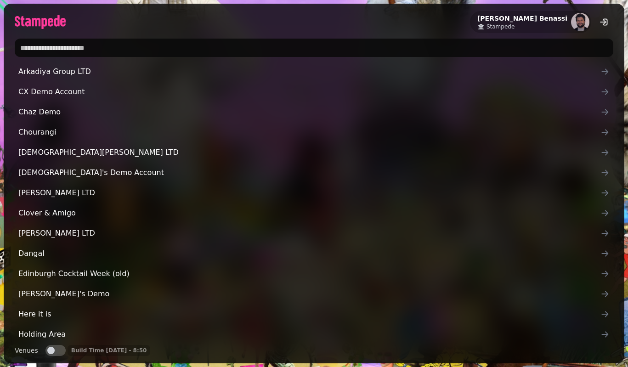
click at [224, 47] on input "text" at bounding box center [314, 48] width 599 height 18
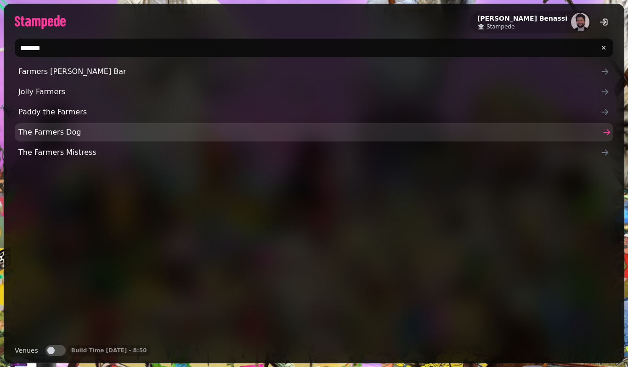
type input "*******"
click at [126, 139] on link "The Farmers Dog" at bounding box center [314, 132] width 599 height 18
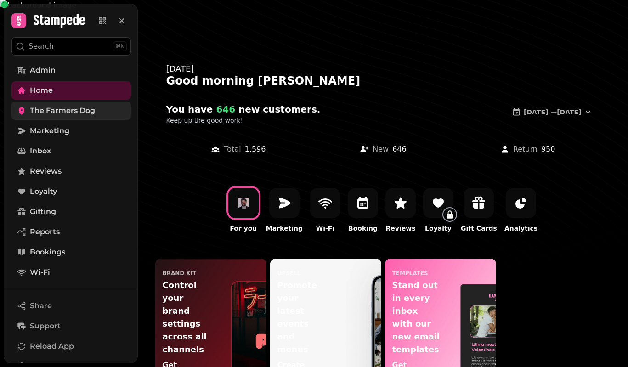
click at [89, 114] on span "The Farmers Dog" at bounding box center [62, 110] width 65 height 11
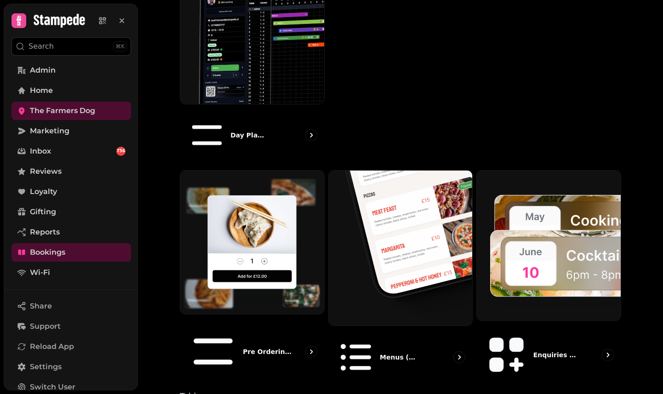
scroll to position [488, 0]
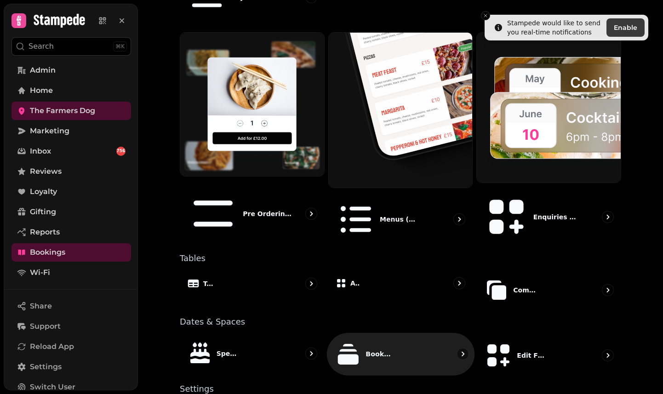
click at [373, 333] on div "Booking Types" at bounding box center [401, 354] width 148 height 43
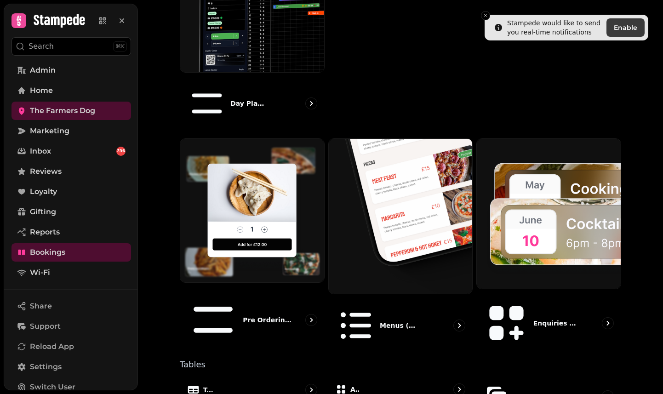
scroll to position [446, 0]
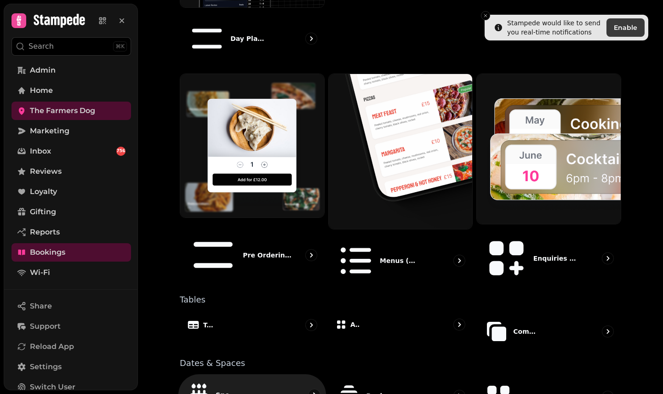
click at [254, 367] on div "Special Dates" at bounding box center [252, 395] width 148 height 41
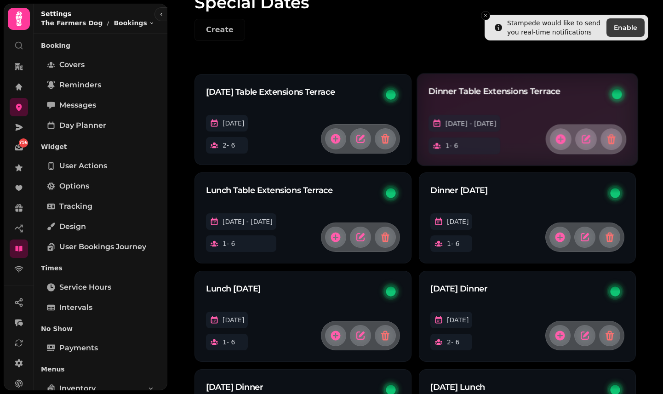
scroll to position [70, 0]
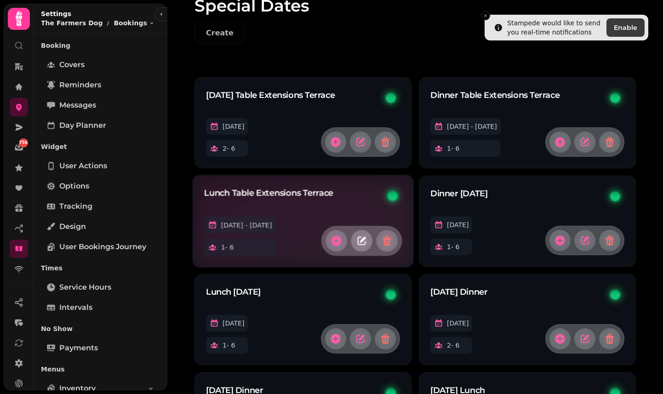
click at [368, 241] on button "button" at bounding box center [362, 241] width 22 height 22
select select "*"
select select "****"
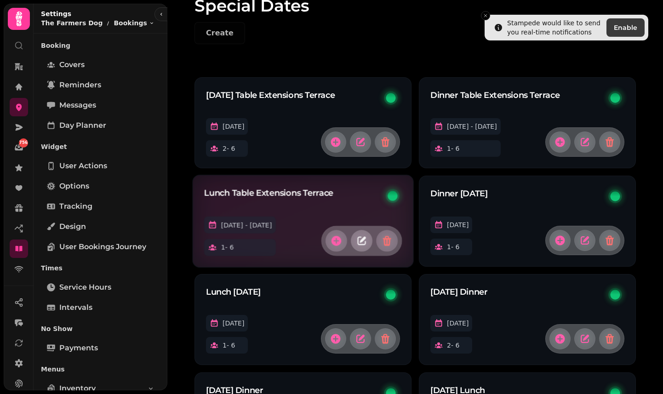
select select "****"
select select "*****"
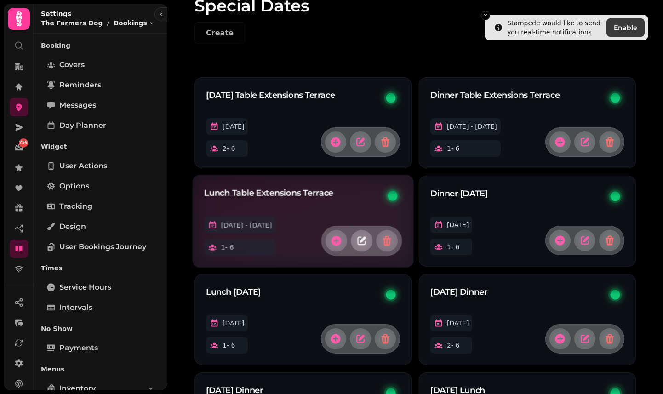
select select "****"
select select "**"
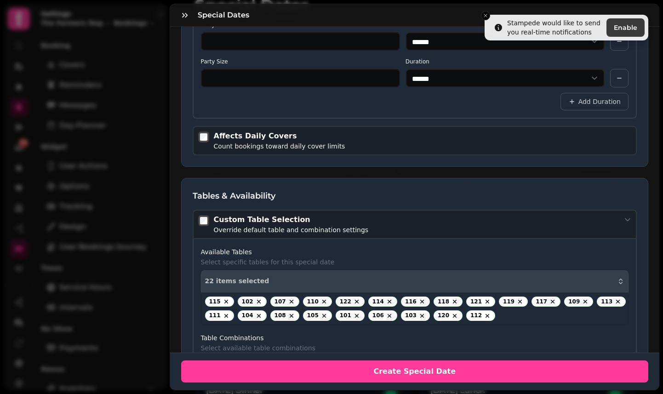
scroll to position [793, 0]
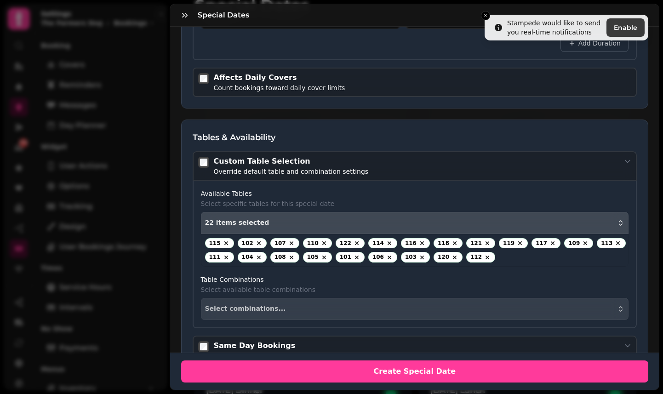
click at [350, 221] on div "22 items selected" at bounding box center [415, 222] width 420 height 7
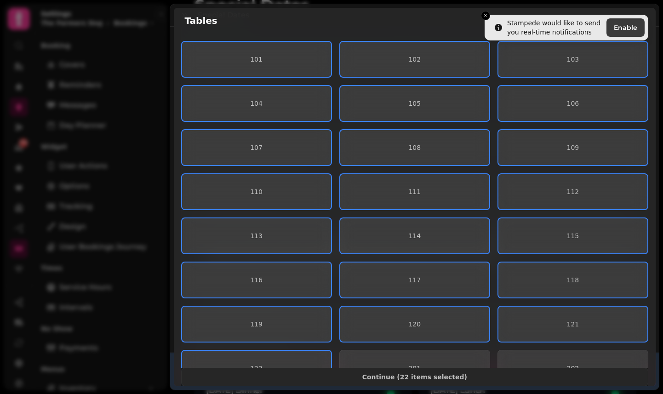
scroll to position [152, 0]
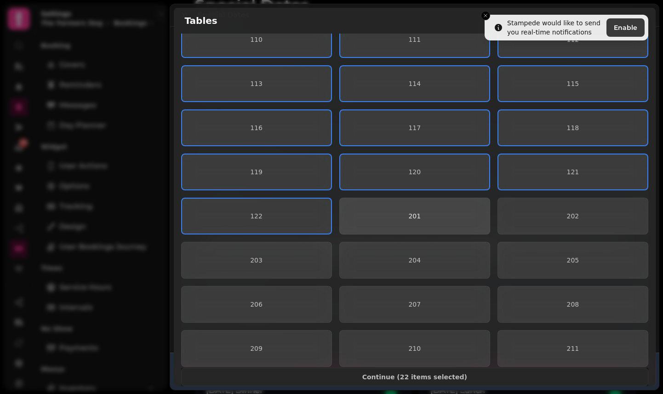
click at [416, 202] on button "201" at bounding box center [414, 216] width 151 height 37
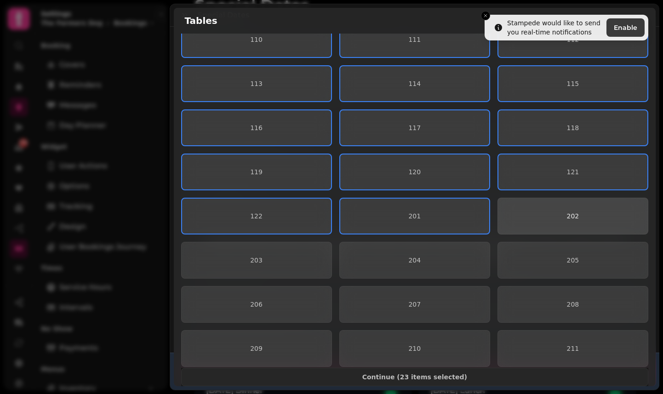
click at [521, 216] on span "202" at bounding box center [572, 216] width 135 height 6
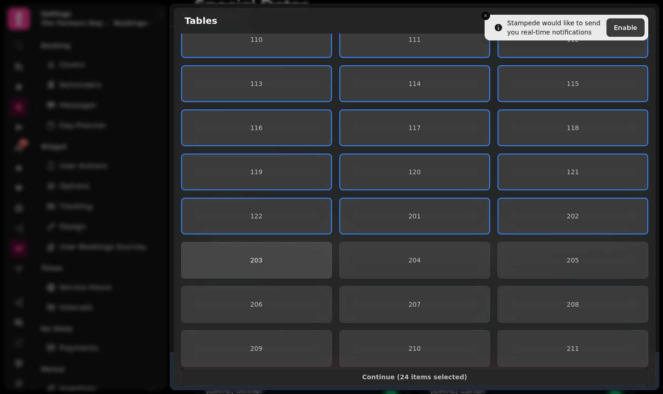
click at [246, 255] on button "203" at bounding box center [256, 260] width 151 height 37
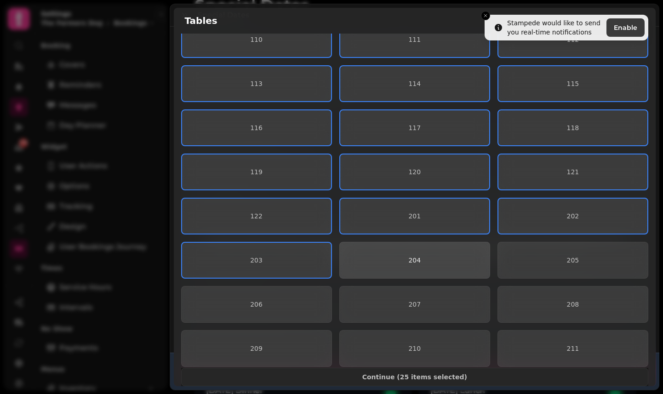
click at [397, 249] on button "204" at bounding box center [414, 260] width 151 height 37
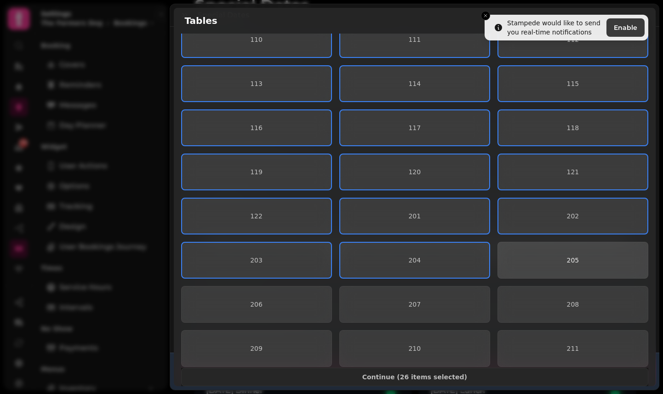
click at [545, 267] on button "205" at bounding box center [572, 260] width 151 height 37
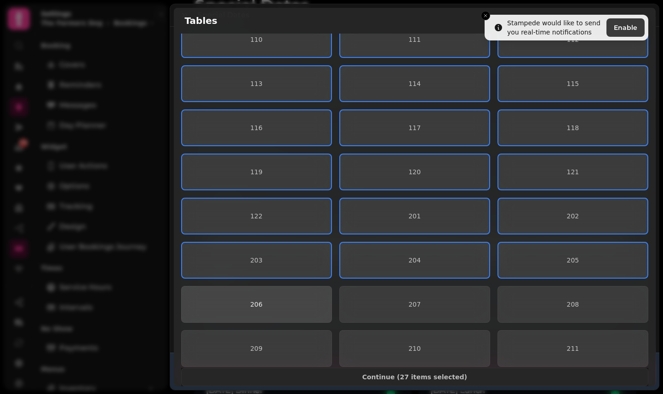
click at [289, 306] on span "206" at bounding box center [256, 304] width 135 height 6
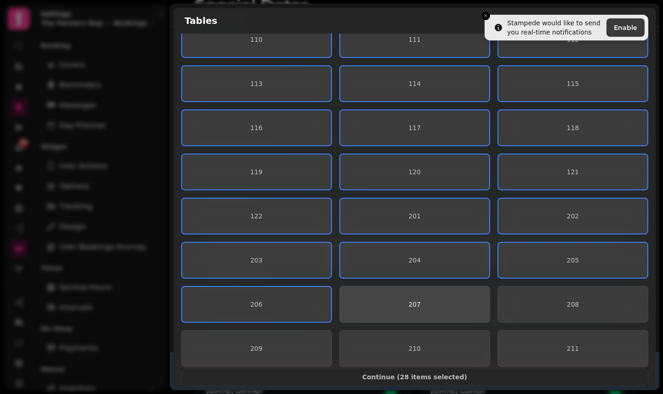
click at [442, 312] on button "207" at bounding box center [414, 304] width 151 height 37
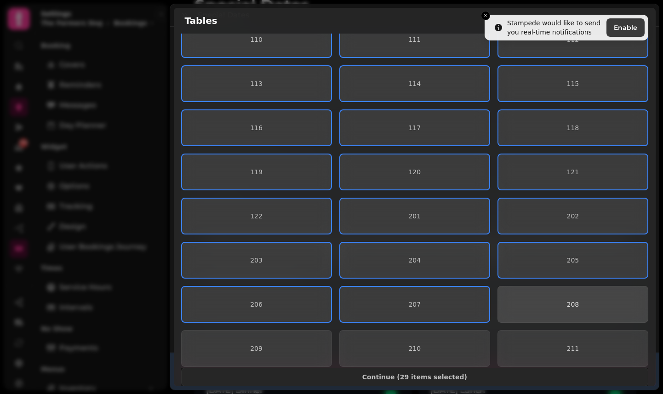
click at [545, 306] on span "208" at bounding box center [572, 304] width 135 height 6
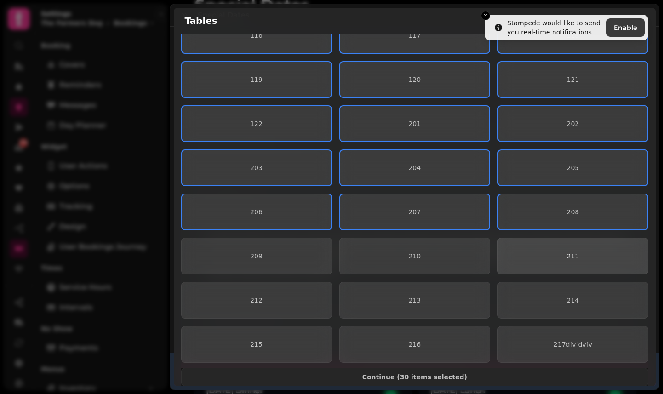
scroll to position [249, 0]
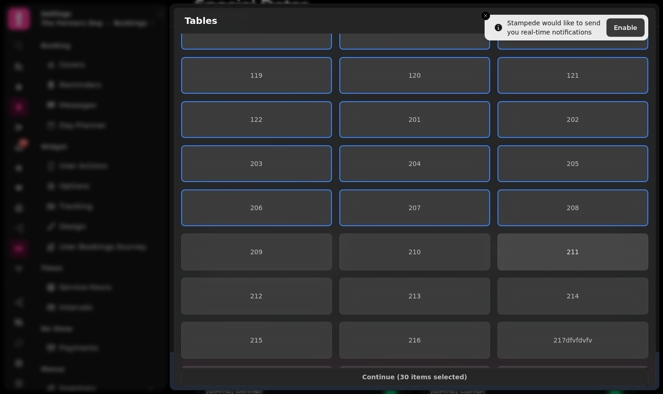
click at [531, 256] on button "211" at bounding box center [572, 251] width 151 height 37
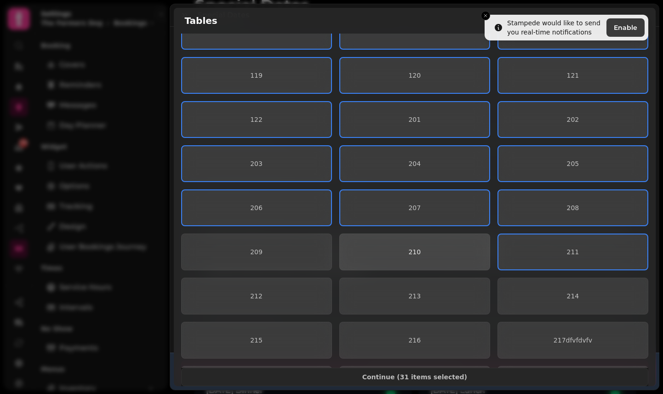
click at [392, 245] on button "210" at bounding box center [414, 251] width 151 height 37
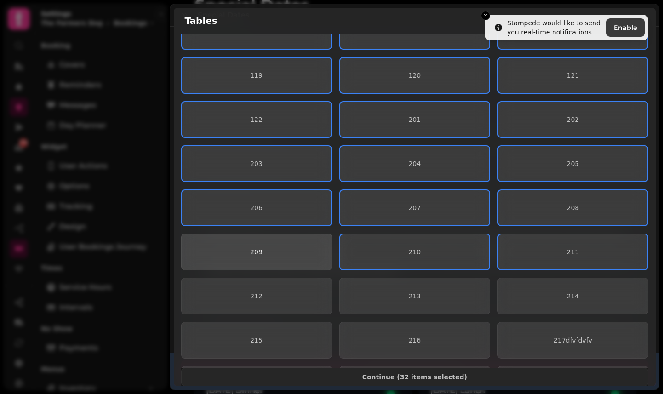
click at [280, 254] on span "209" at bounding box center [256, 252] width 135 height 6
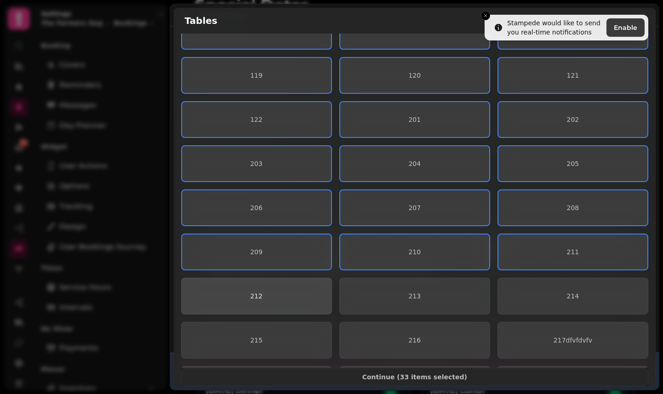
click at [298, 298] on span "212" at bounding box center [256, 296] width 135 height 6
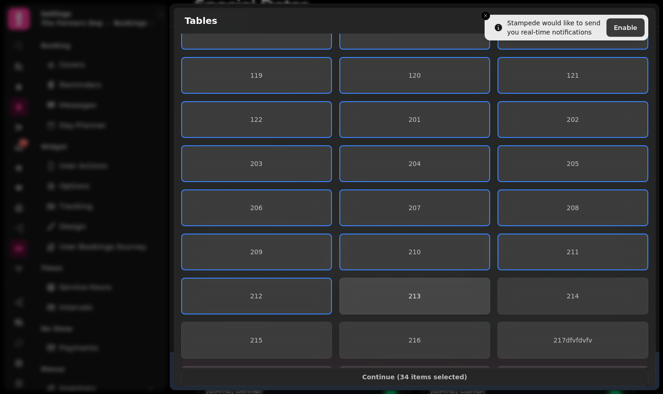
click at [466, 302] on button "213" at bounding box center [414, 296] width 151 height 37
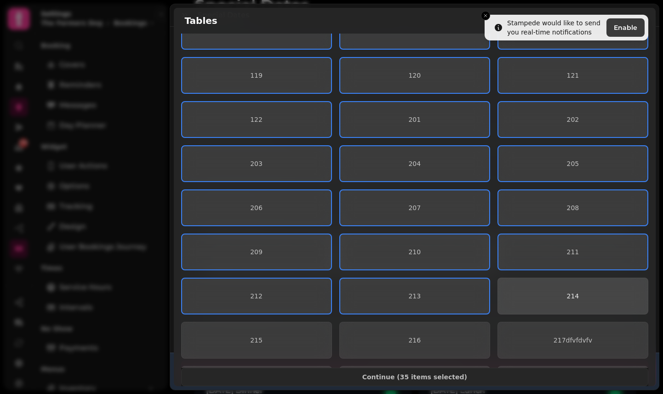
click at [551, 300] on button "214" at bounding box center [572, 296] width 151 height 37
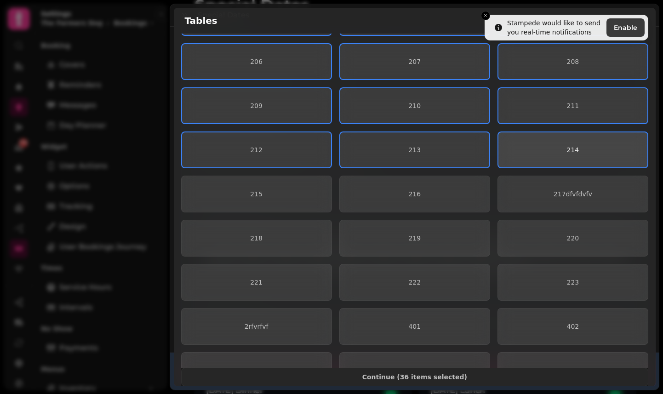
scroll to position [498, 0]
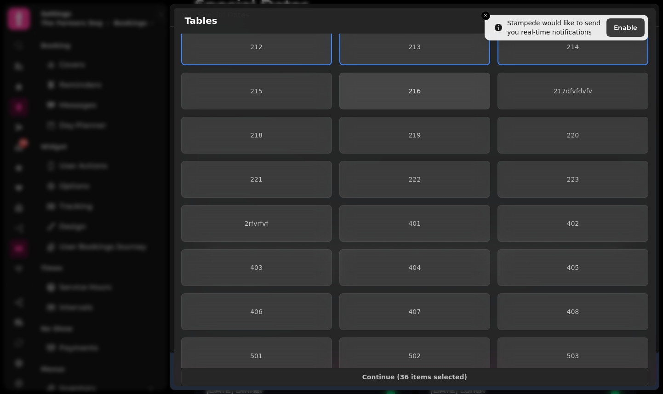
click at [390, 79] on button "216" at bounding box center [414, 91] width 151 height 37
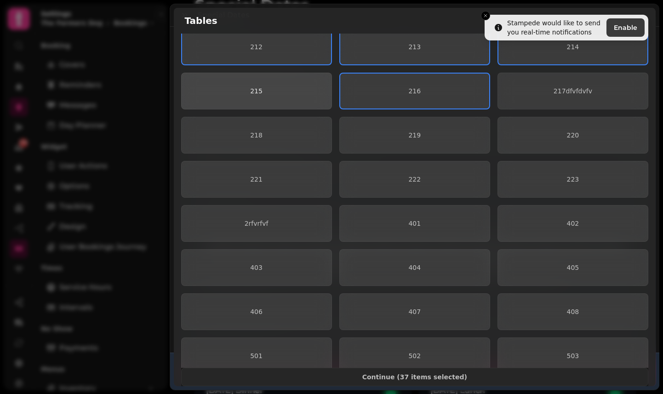
click at [298, 81] on button "215" at bounding box center [256, 91] width 151 height 37
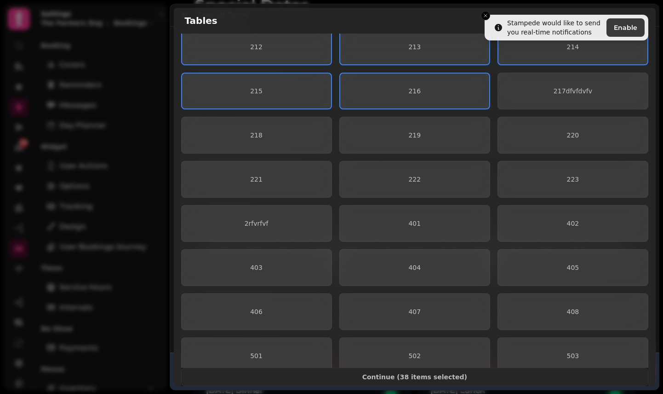
click at [299, 112] on div "101 102 103 104 105 106 107 108 109 110 111 112 113 114 115 116 117 118 119 120…" at bounding box center [414, 68] width 467 height 1051
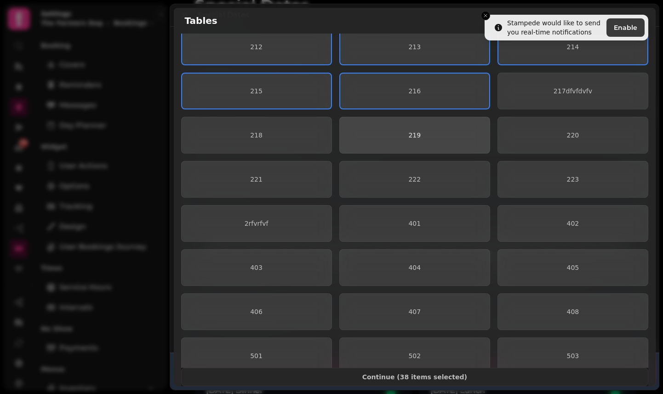
click at [392, 134] on span "219" at bounding box center [414, 135] width 135 height 6
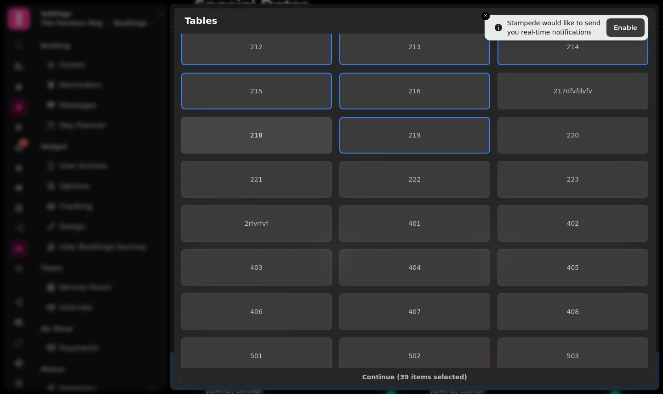
click at [279, 123] on button "218" at bounding box center [256, 135] width 151 height 37
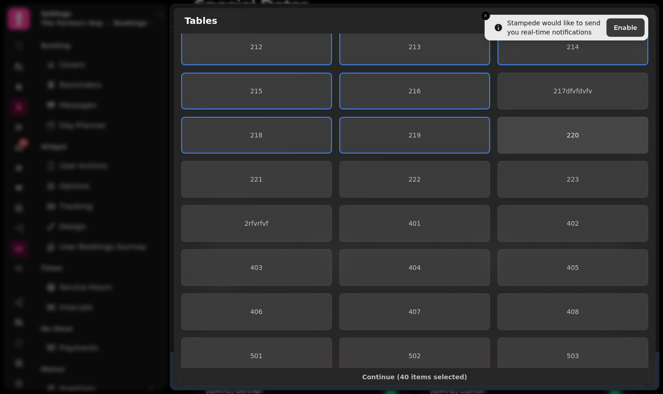
click at [576, 150] on button "220" at bounding box center [572, 135] width 151 height 37
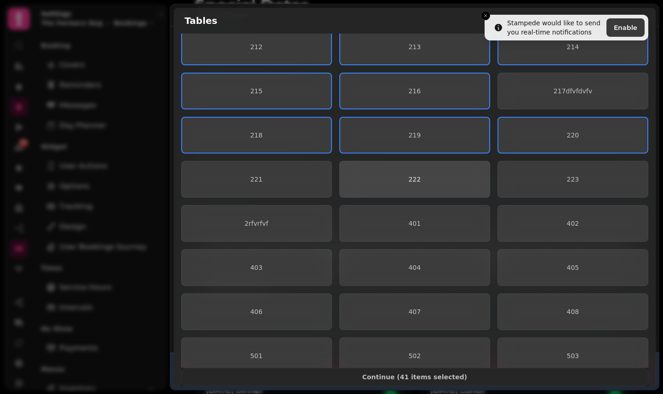
click at [442, 174] on button "222" at bounding box center [414, 179] width 151 height 37
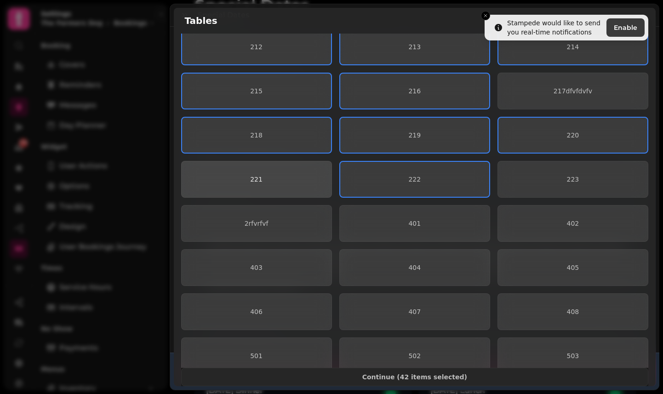
click at [267, 176] on span "221" at bounding box center [256, 179] width 135 height 6
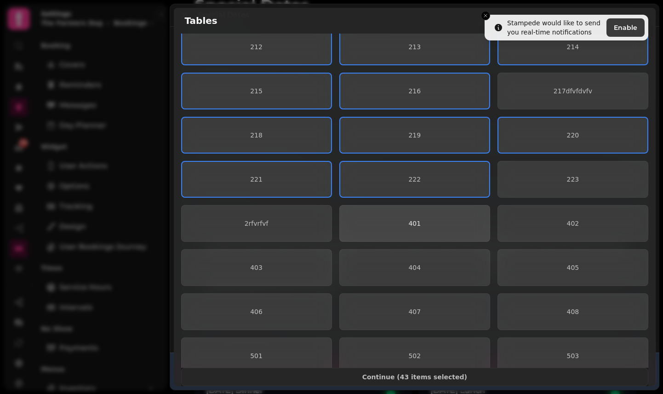
click at [438, 223] on span "401" at bounding box center [414, 223] width 135 height 6
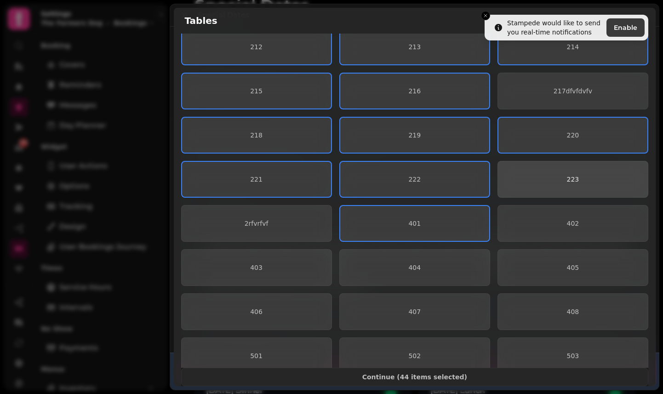
click at [556, 193] on button "223" at bounding box center [572, 179] width 151 height 37
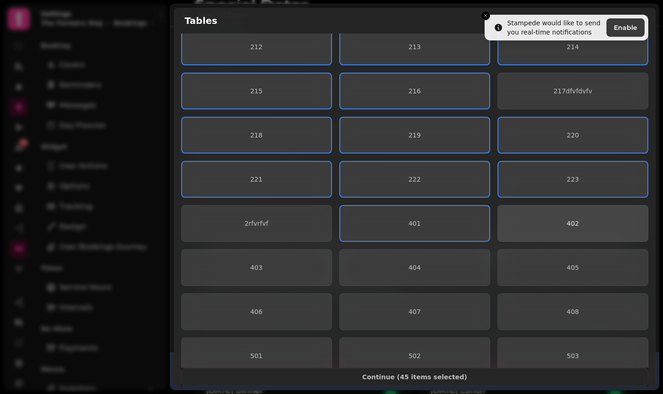
click at [551, 213] on button "402" at bounding box center [572, 223] width 151 height 37
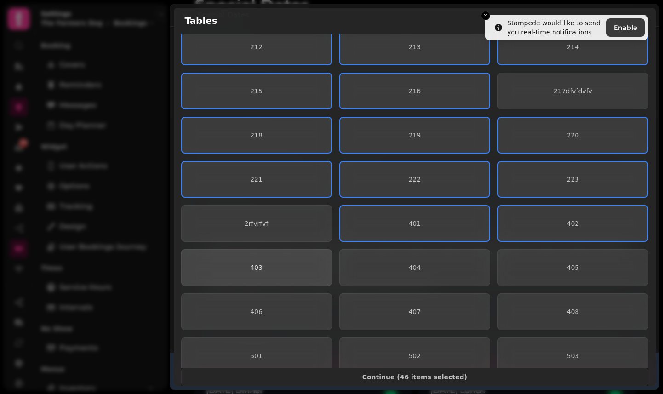
click at [269, 263] on button "403" at bounding box center [256, 267] width 151 height 37
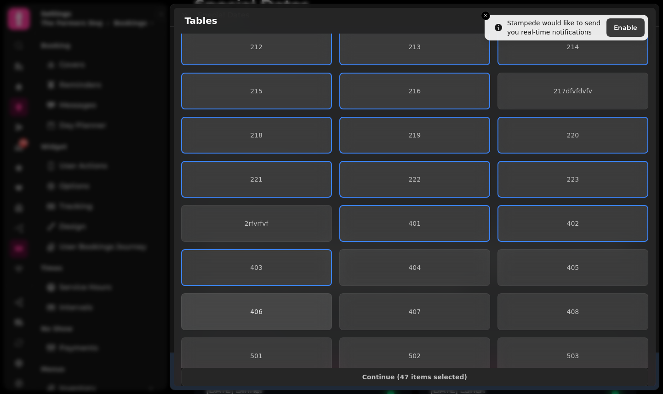
click at [279, 313] on span "406" at bounding box center [256, 311] width 135 height 6
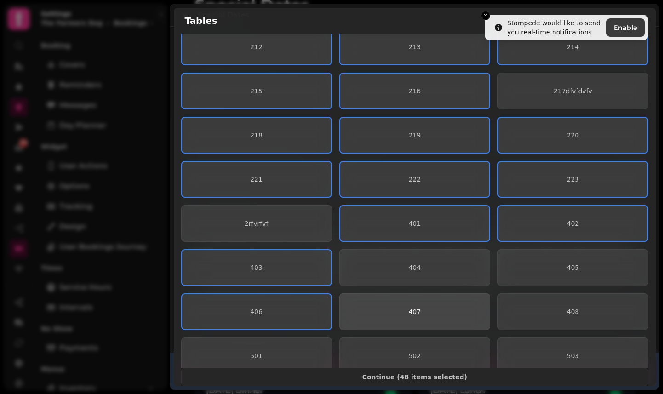
click at [415, 316] on button "407" at bounding box center [414, 311] width 151 height 37
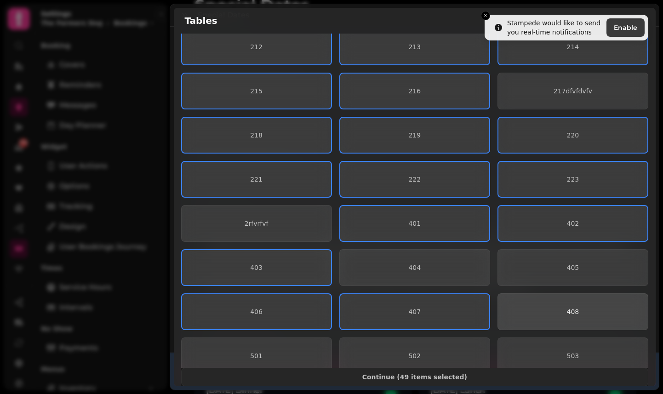
click at [564, 306] on button "408" at bounding box center [572, 311] width 151 height 37
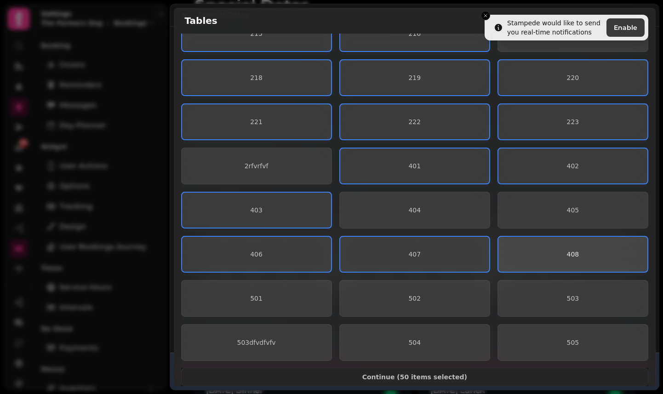
scroll to position [559, 0]
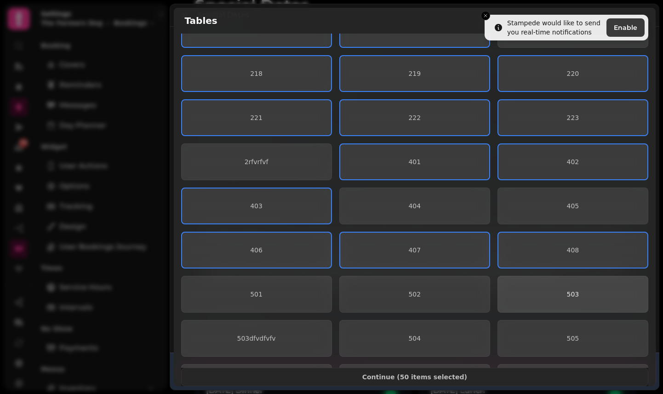
click at [568, 295] on span "503" at bounding box center [573, 293] width 12 height 7
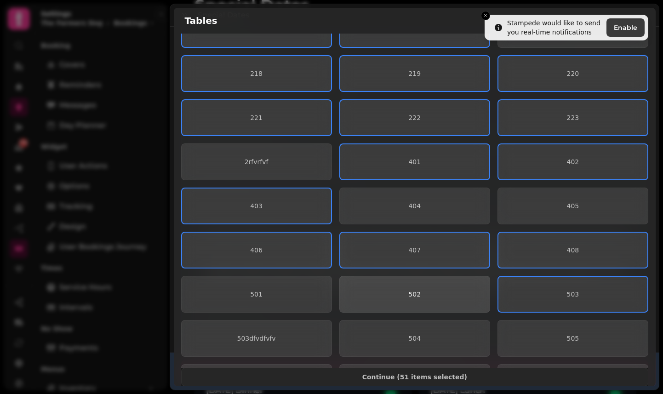
click at [447, 298] on button "502" at bounding box center [414, 294] width 151 height 37
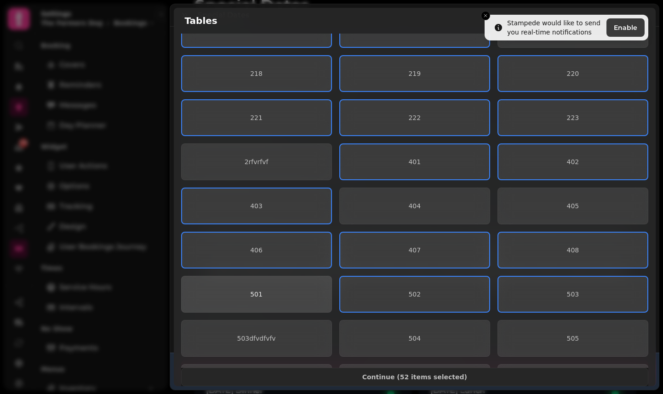
click at [297, 291] on span "501" at bounding box center [256, 294] width 135 height 6
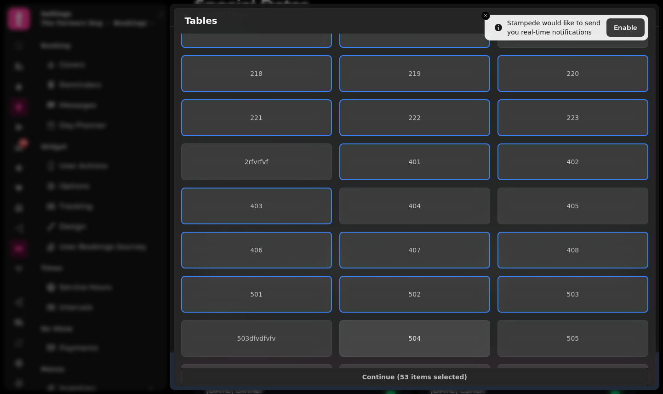
click at [405, 331] on button "504" at bounding box center [414, 338] width 151 height 37
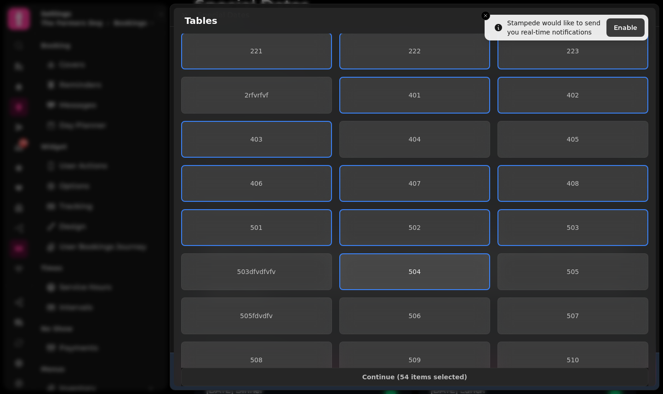
scroll to position [626, 0]
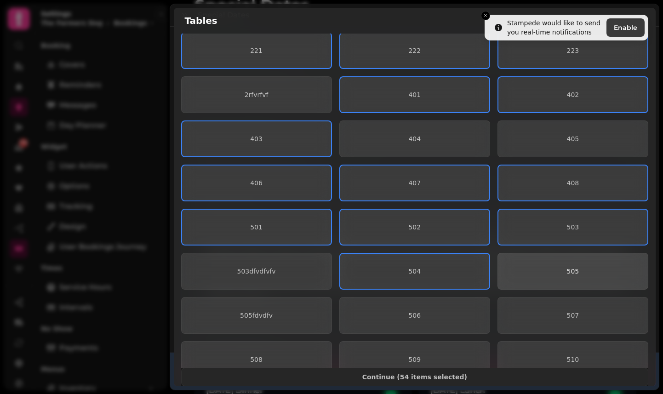
click at [545, 279] on button "505" at bounding box center [572, 271] width 151 height 37
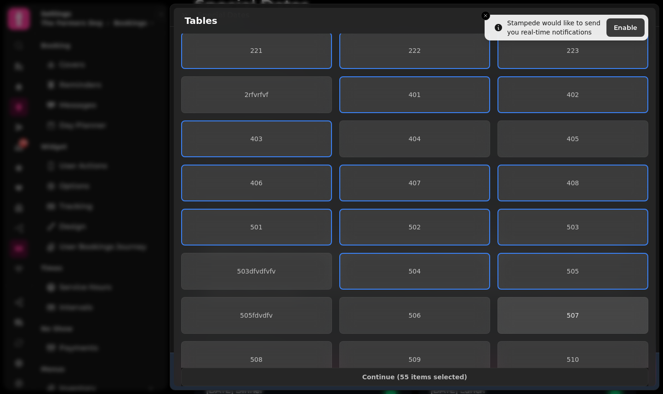
click at [543, 304] on button "507" at bounding box center [572, 315] width 151 height 37
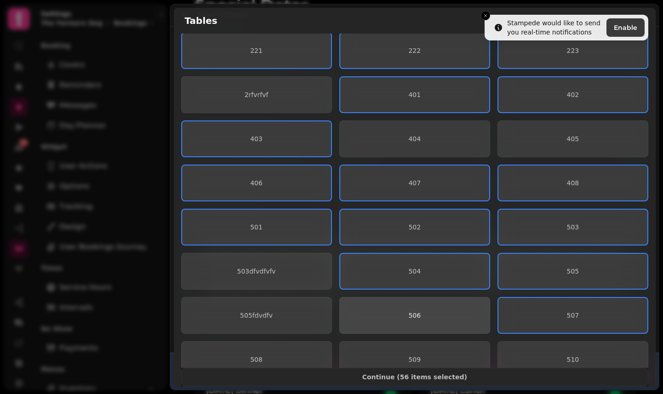
click at [423, 306] on button "506" at bounding box center [414, 315] width 151 height 37
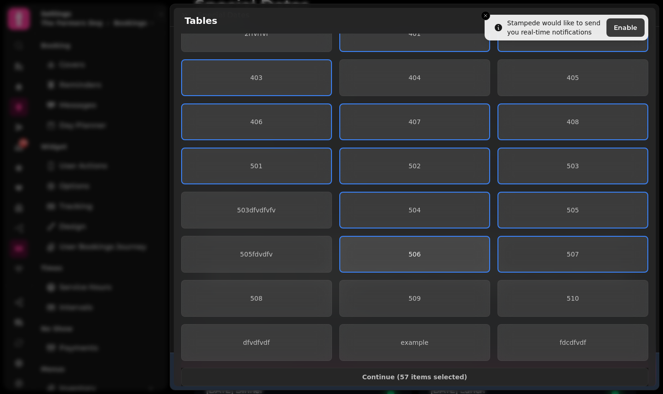
scroll to position [691, 0]
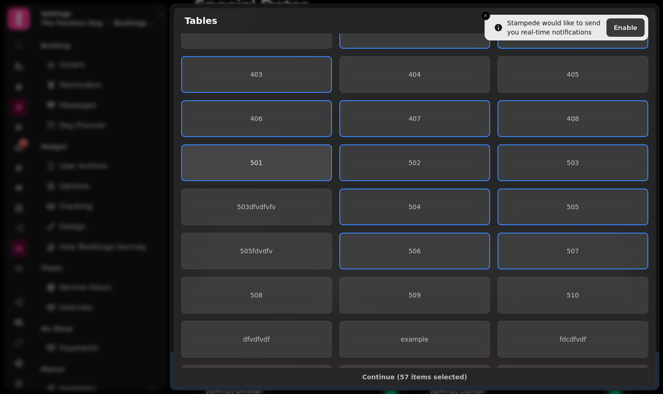
click at [289, 176] on button "501" at bounding box center [256, 162] width 151 height 37
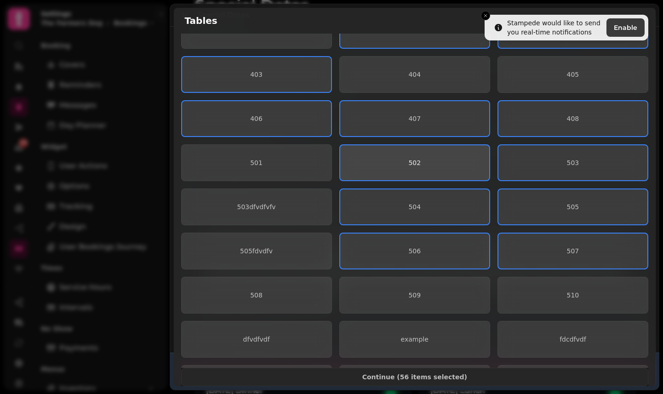
click at [408, 158] on button "502" at bounding box center [414, 162] width 151 height 37
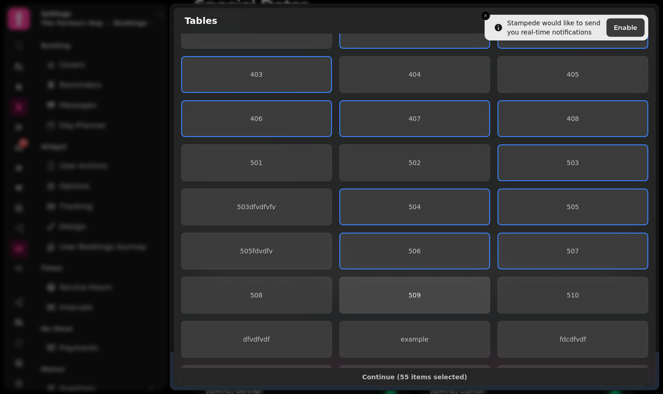
click at [440, 292] on span "509" at bounding box center [414, 295] width 135 height 6
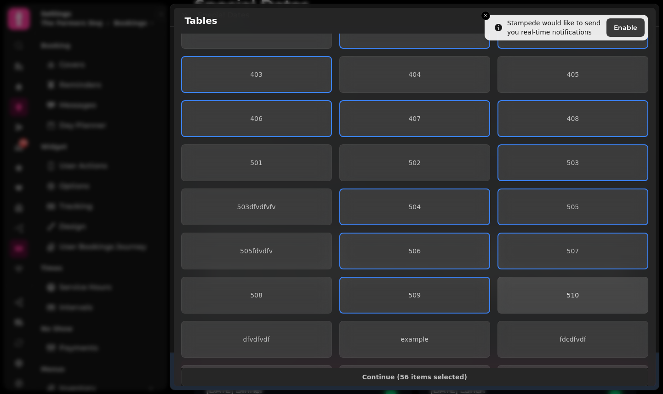
click at [556, 301] on button "510" at bounding box center [572, 295] width 151 height 37
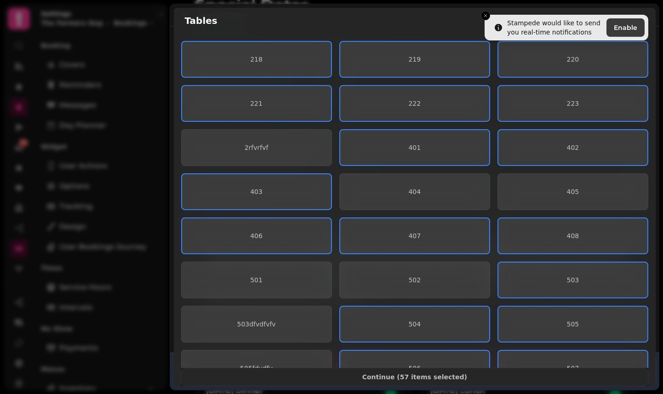
scroll to position [542, 0]
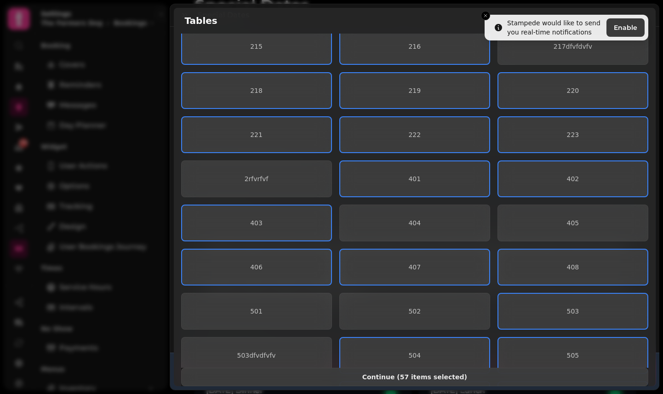
click at [462, 367] on span "Continue ( 57 items selected )" at bounding box center [415, 377] width 452 height 6
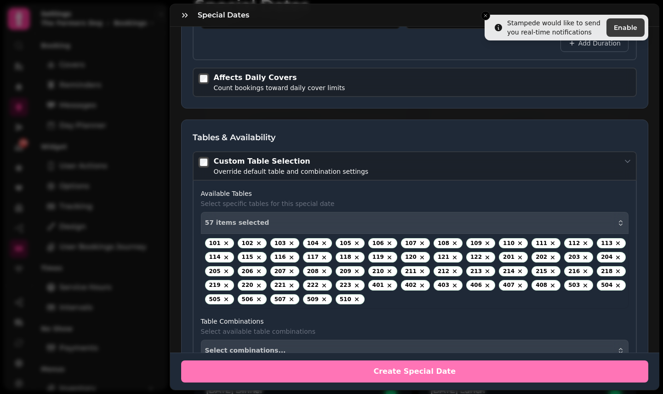
click at [460, 367] on span "Create Special Date" at bounding box center [414, 371] width 445 height 7
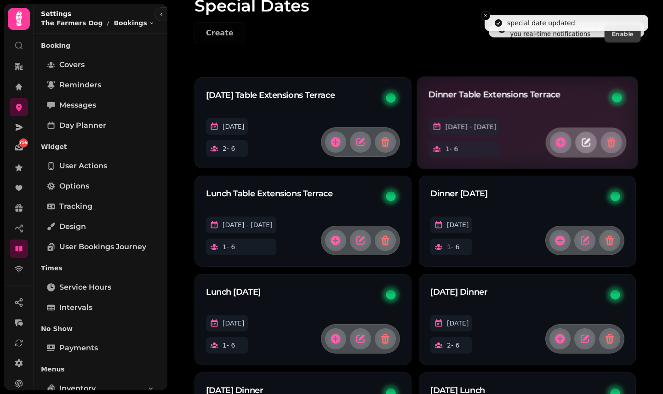
click at [582, 145] on icon "button" at bounding box center [585, 142] width 8 height 8
select select "*"
select select "****"
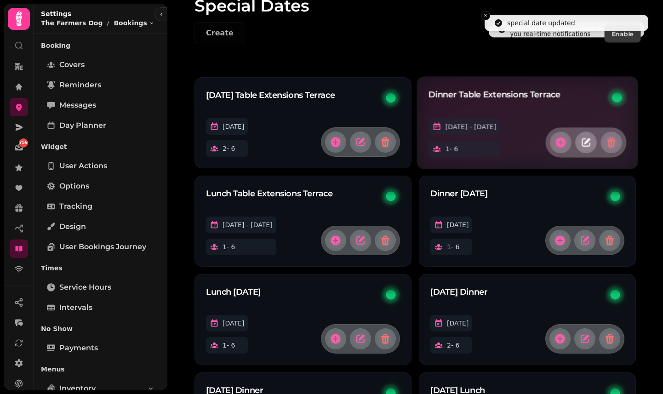
select select "****"
select select "*****"
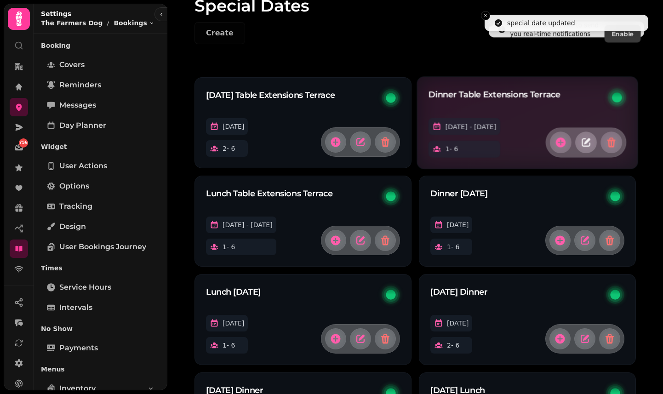
select select "****"
select select "**"
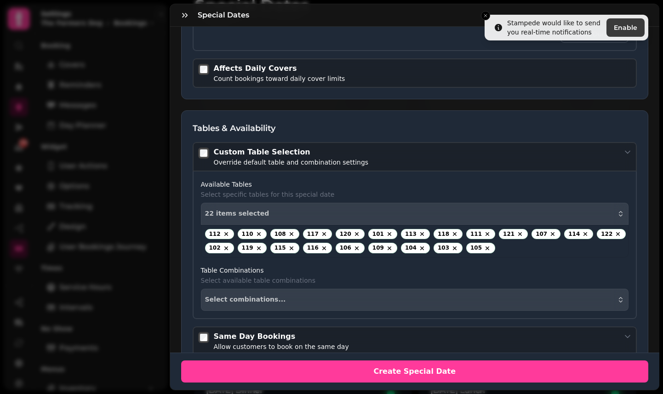
scroll to position [833, 0]
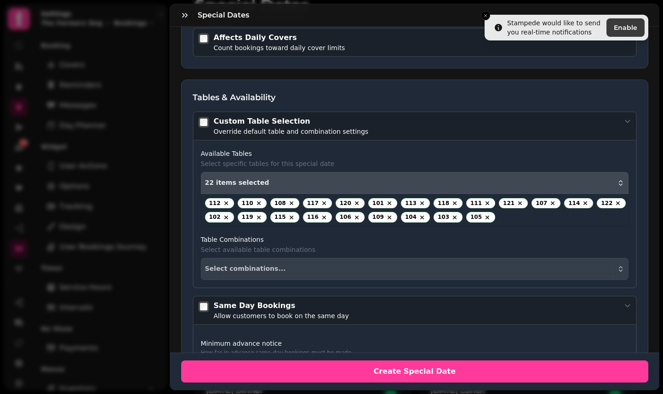
click at [356, 181] on div "22 items selected" at bounding box center [415, 182] width 420 height 7
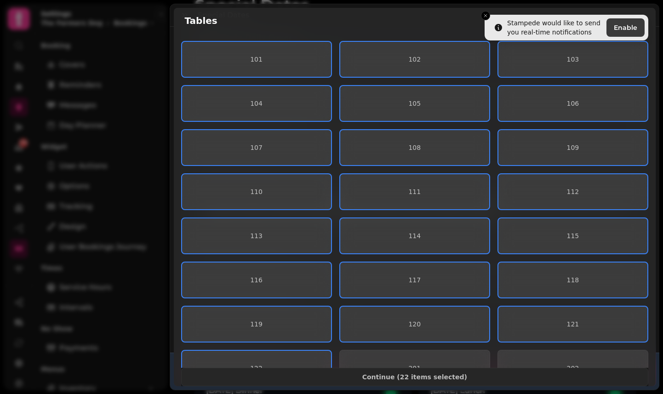
scroll to position [122, 0]
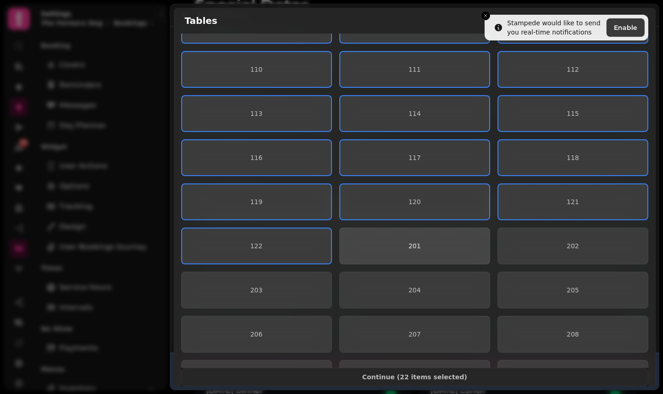
click at [404, 246] on span "201" at bounding box center [414, 246] width 135 height 6
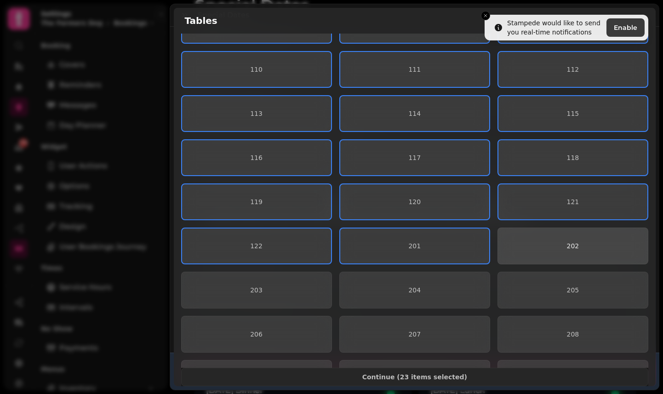
click at [565, 239] on button "202" at bounding box center [572, 245] width 151 height 37
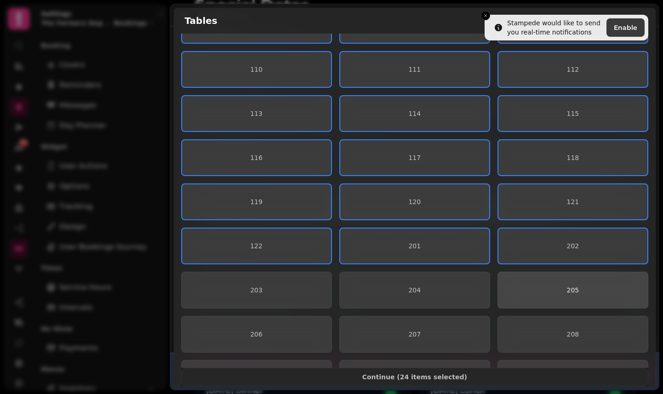
click at [545, 280] on button "205" at bounding box center [572, 290] width 151 height 37
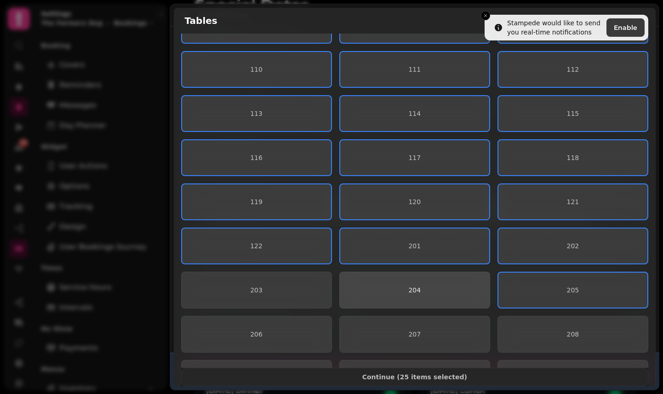
click at [427, 283] on button "204" at bounding box center [414, 290] width 151 height 37
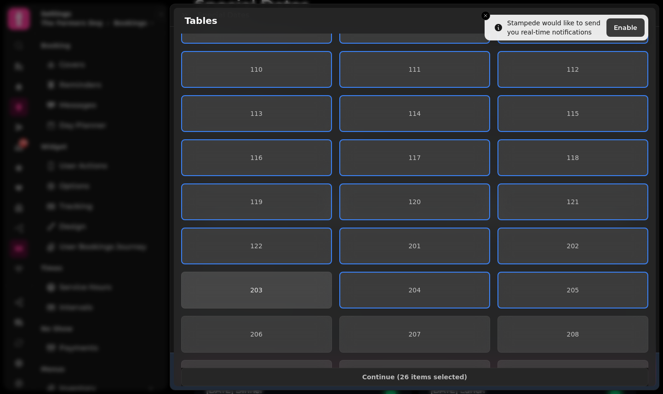
click at [297, 291] on span "203" at bounding box center [256, 290] width 135 height 6
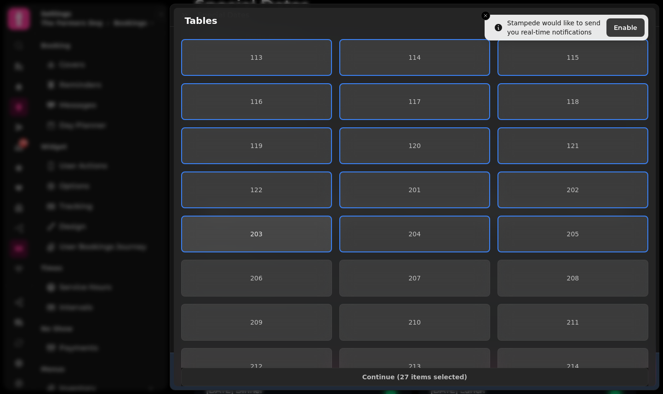
scroll to position [180, 0]
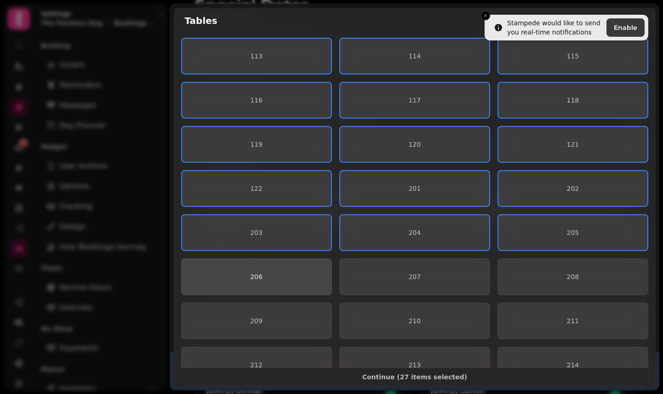
click at [292, 269] on button "206" at bounding box center [256, 276] width 151 height 37
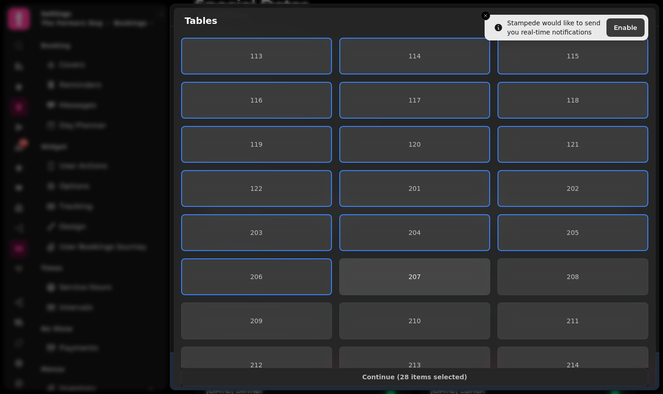
click at [401, 277] on span "207" at bounding box center [414, 276] width 135 height 6
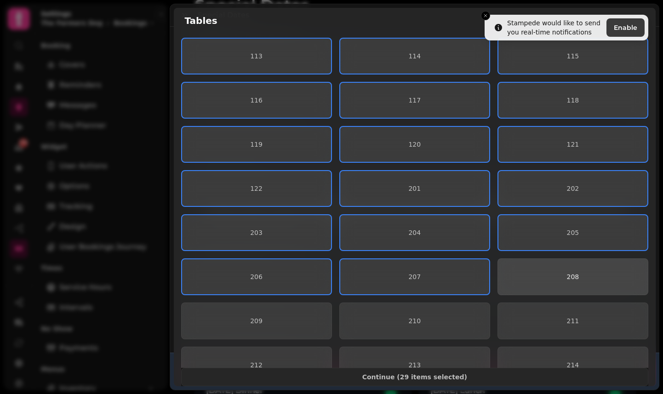
click at [567, 275] on span "208" at bounding box center [573, 276] width 12 height 7
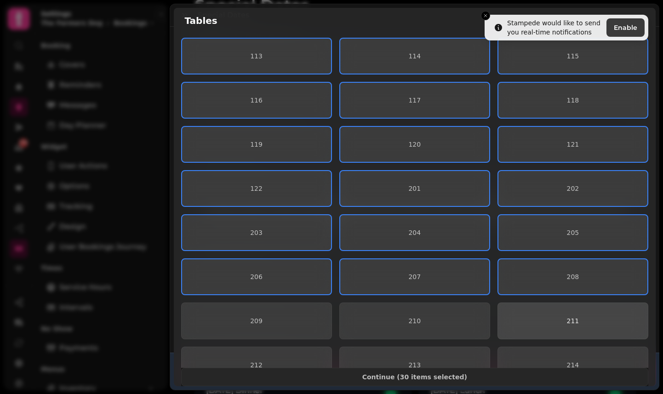
click at [544, 305] on button "211" at bounding box center [572, 320] width 151 height 37
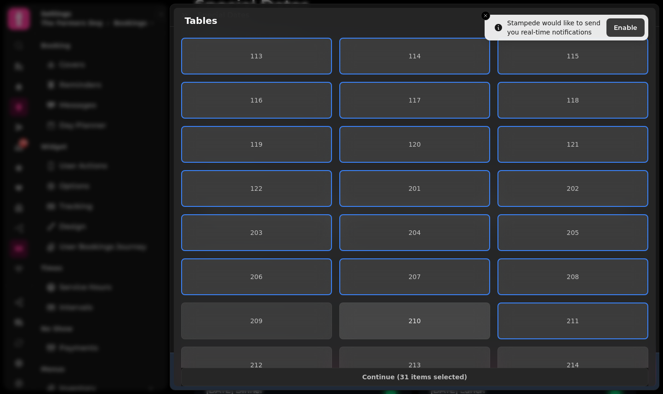
click at [450, 318] on span "210" at bounding box center [414, 321] width 135 height 6
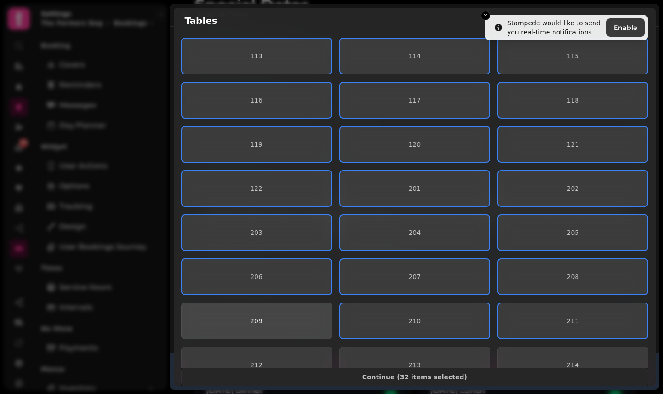
click at [295, 321] on span "209" at bounding box center [256, 321] width 135 height 6
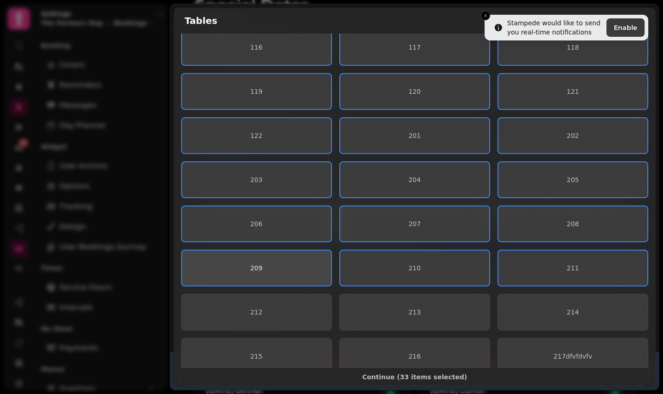
scroll to position [244, 0]
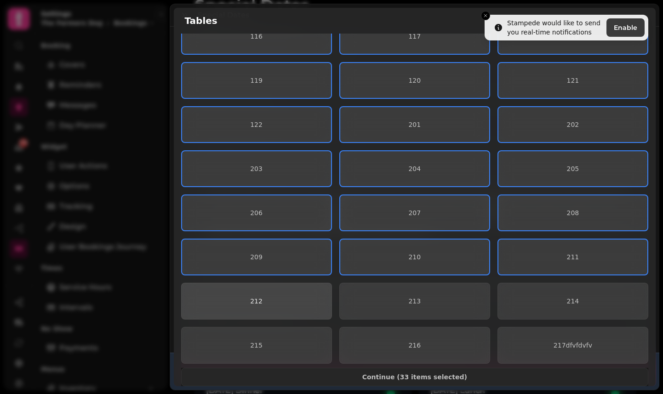
click at [293, 302] on span "212" at bounding box center [256, 301] width 135 height 6
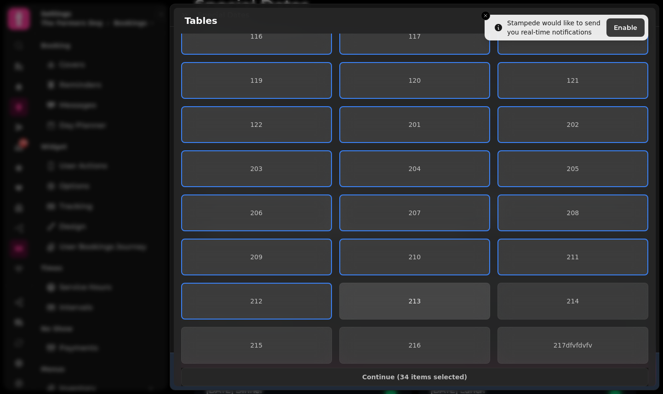
click at [403, 299] on span "213" at bounding box center [414, 301] width 135 height 6
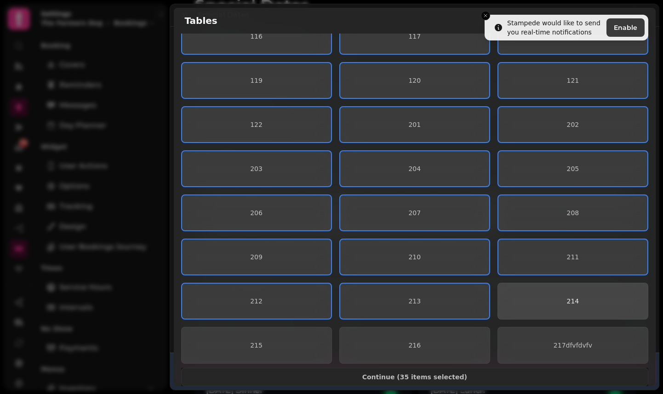
click at [534, 295] on button "214" at bounding box center [572, 301] width 151 height 37
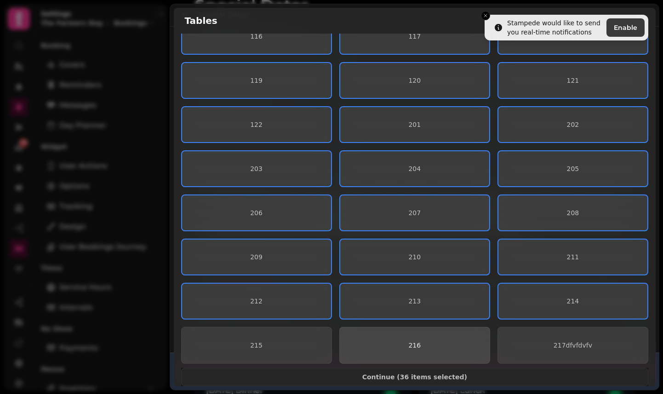
click at [429, 337] on button "216" at bounding box center [414, 345] width 151 height 37
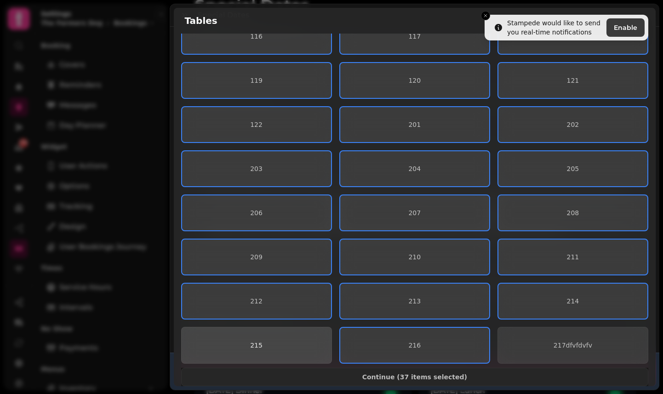
click at [291, 340] on button "215" at bounding box center [256, 345] width 151 height 37
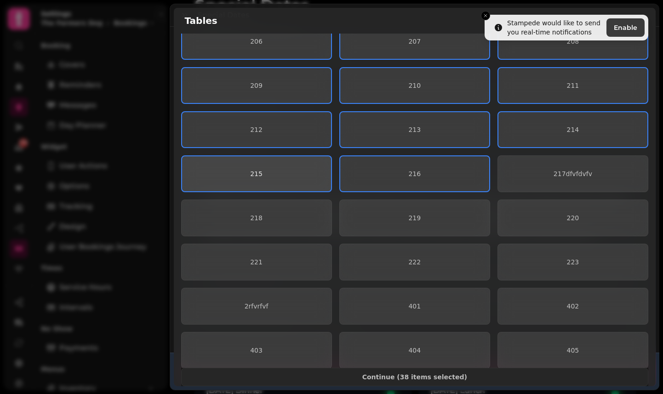
scroll to position [436, 0]
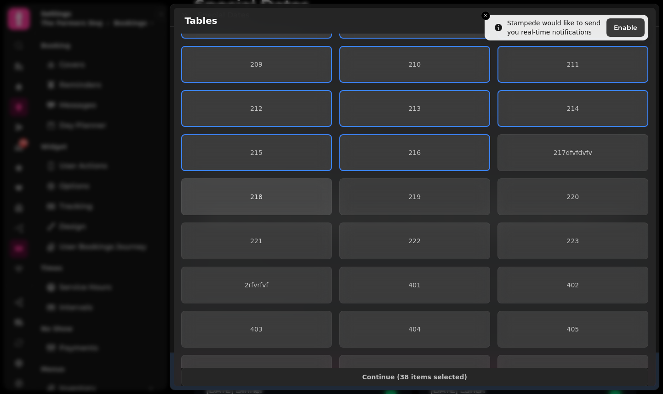
click at [290, 197] on span "218" at bounding box center [256, 196] width 135 height 6
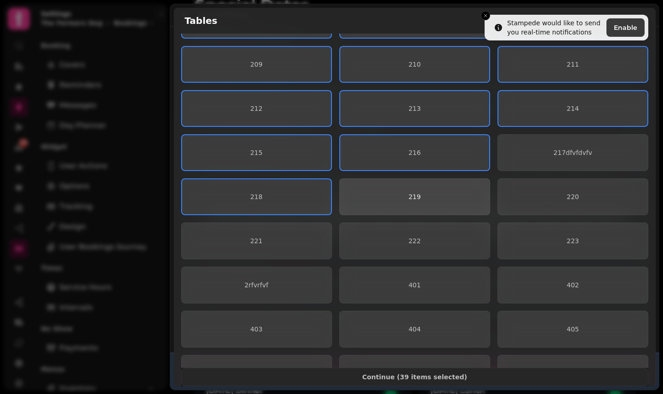
click at [420, 197] on span "219" at bounding box center [414, 196] width 135 height 6
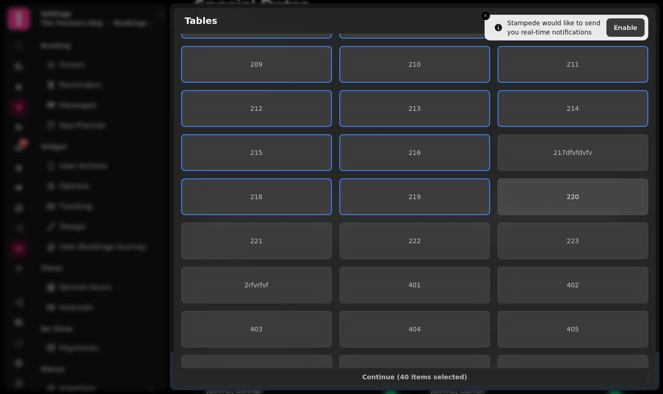
click at [543, 191] on button "220" at bounding box center [572, 196] width 151 height 37
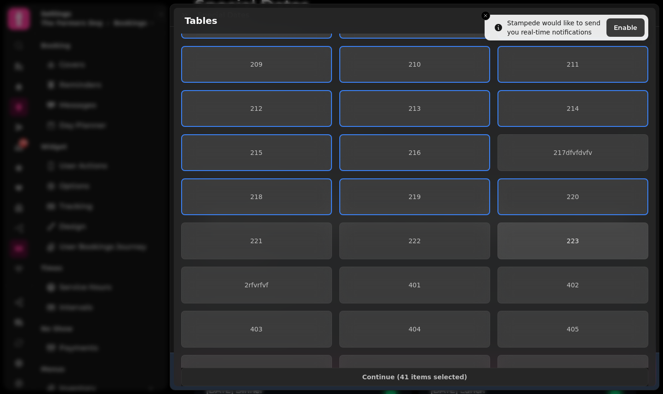
click at [526, 230] on button "223" at bounding box center [572, 240] width 151 height 37
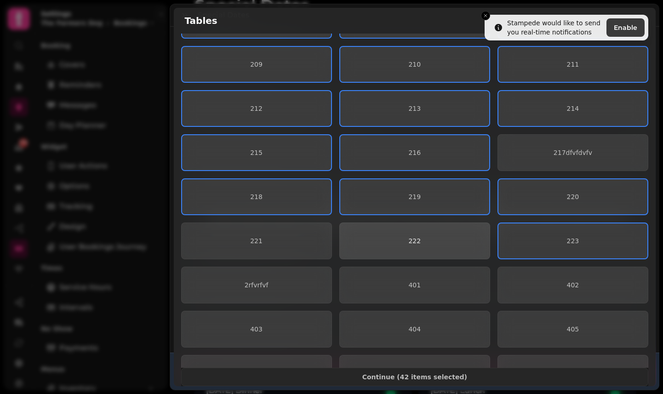
click at [437, 239] on span "222" at bounding box center [414, 241] width 135 height 6
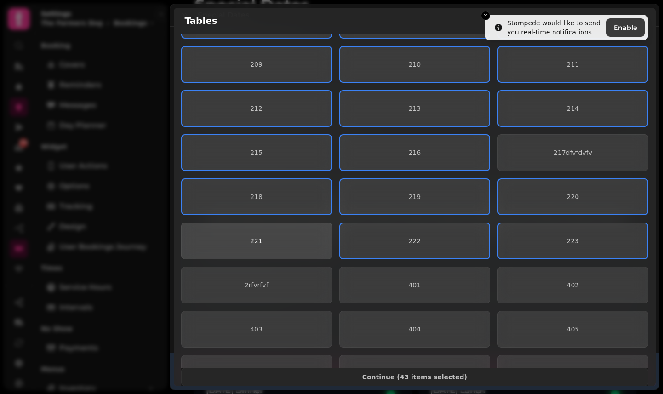
click at [294, 224] on button "221" at bounding box center [256, 240] width 151 height 37
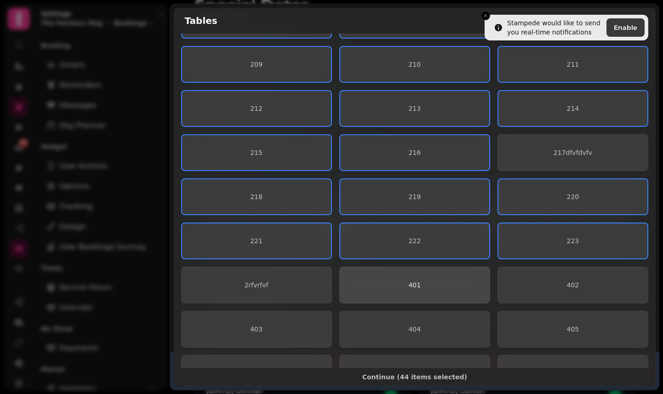
click at [454, 294] on button "401" at bounding box center [414, 285] width 151 height 37
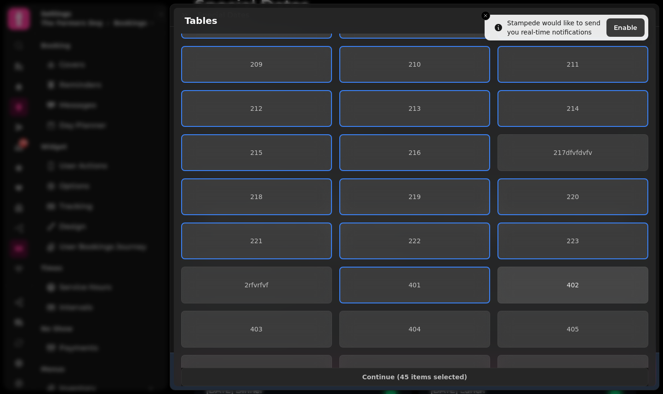
click at [567, 284] on span "402" at bounding box center [573, 284] width 12 height 7
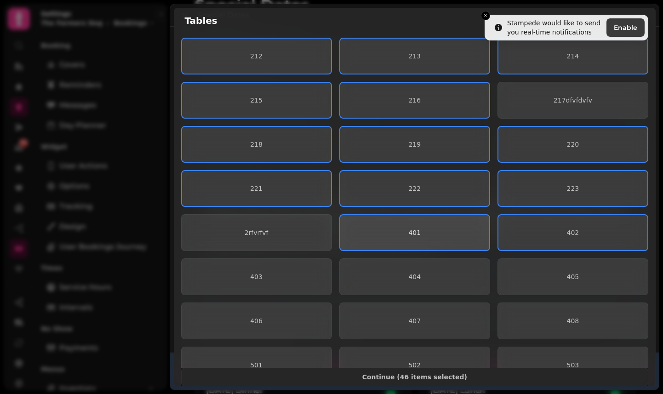
scroll to position [491, 0]
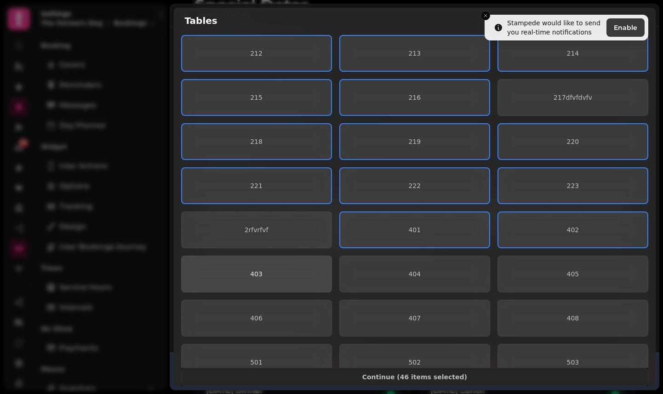
click at [277, 263] on button "403" at bounding box center [256, 273] width 151 height 37
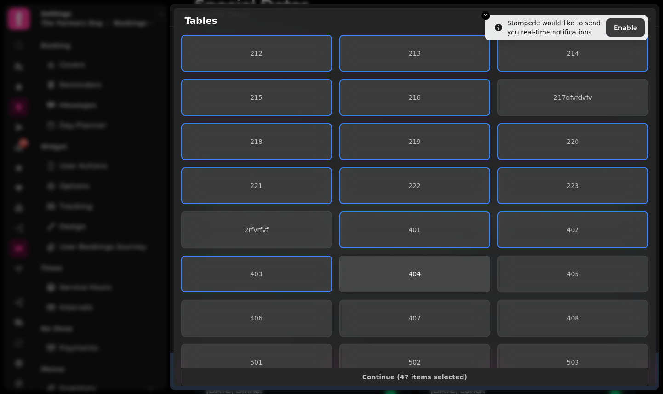
click at [397, 274] on span "404" at bounding box center [414, 274] width 135 height 6
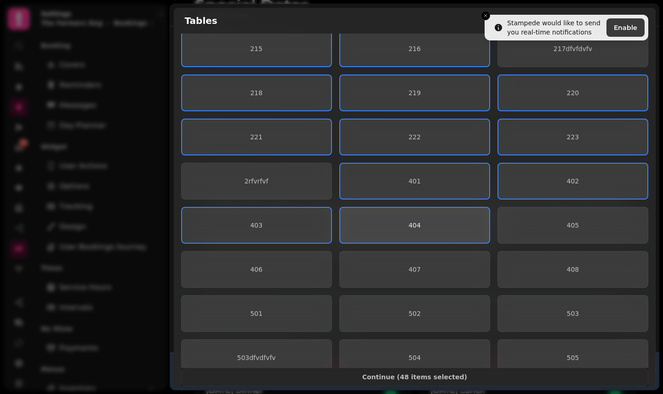
scroll to position [548, 0]
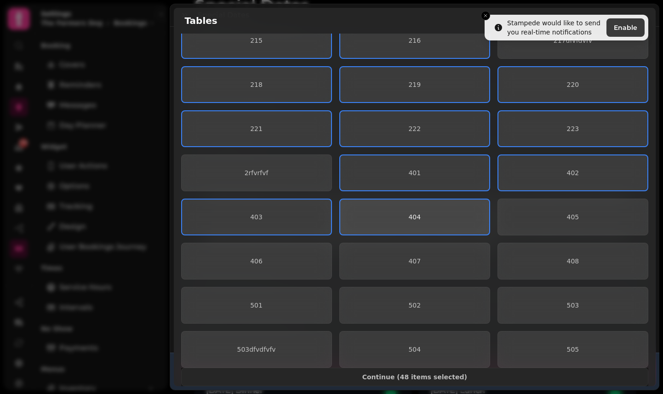
click at [387, 216] on span "404" at bounding box center [414, 217] width 134 height 6
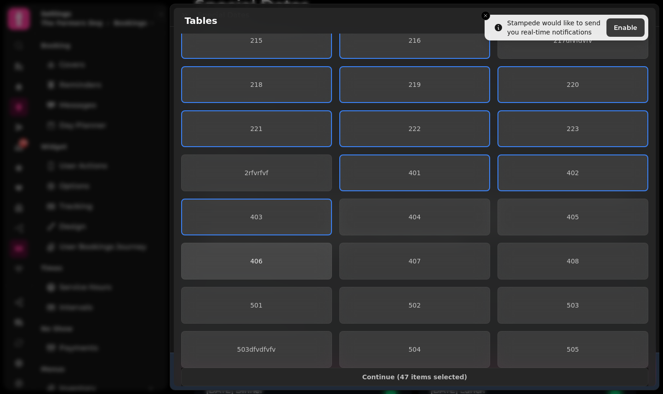
click at [279, 250] on button "406" at bounding box center [256, 261] width 151 height 37
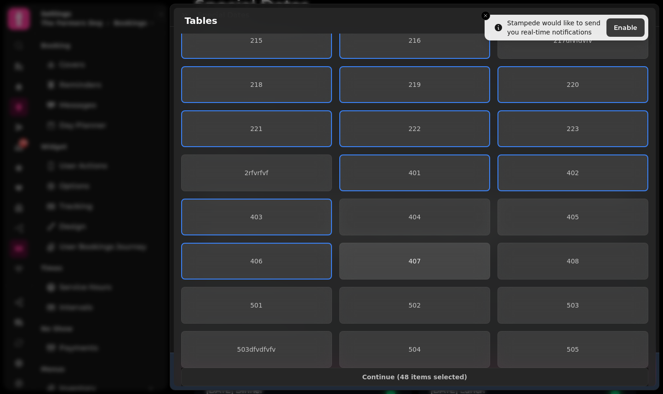
click at [429, 264] on span "407" at bounding box center [414, 261] width 135 height 6
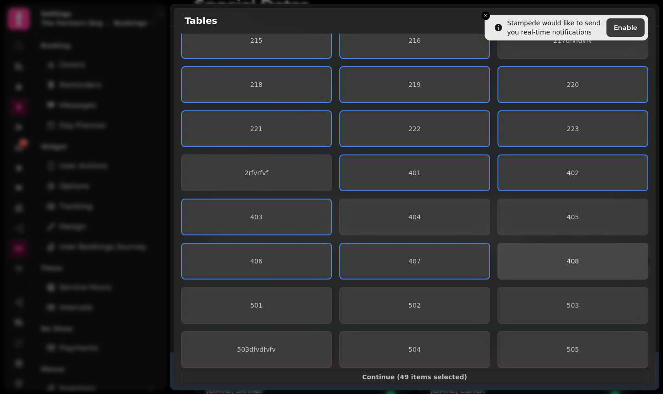
click at [548, 260] on span "408" at bounding box center [572, 261] width 135 height 6
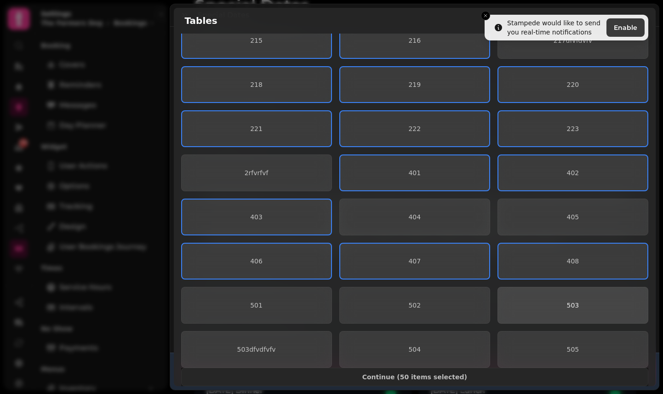
click at [531, 302] on span "503" at bounding box center [572, 305] width 135 height 6
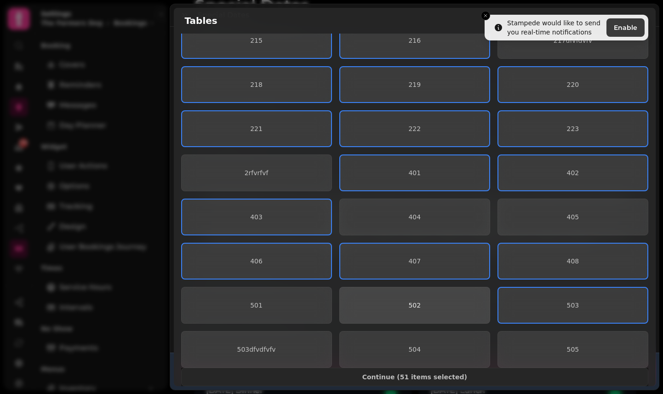
click at [462, 305] on span "502" at bounding box center [414, 305] width 135 height 6
click at [462, 305] on span "502" at bounding box center [414, 305] width 134 height 6
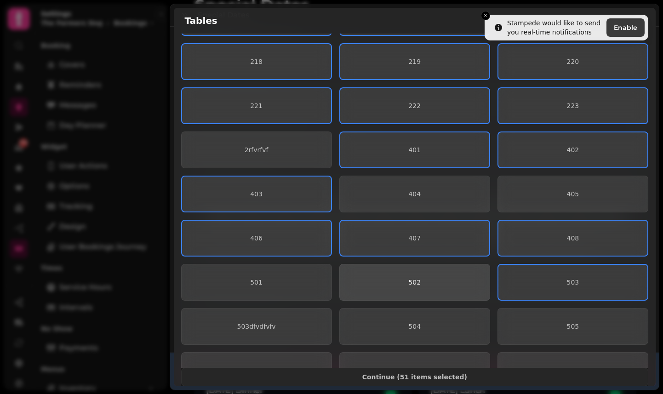
scroll to position [596, 0]
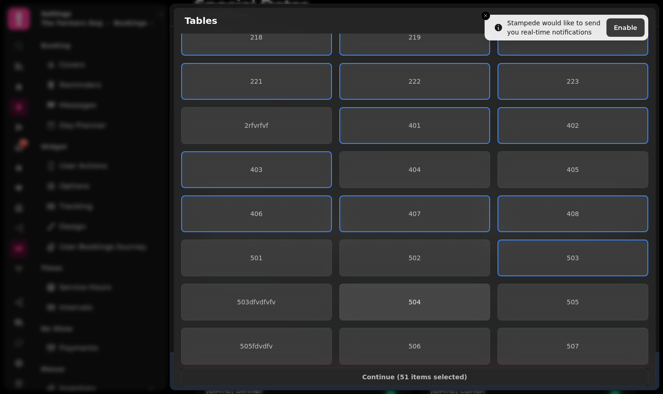
click at [451, 297] on button "504" at bounding box center [414, 302] width 151 height 37
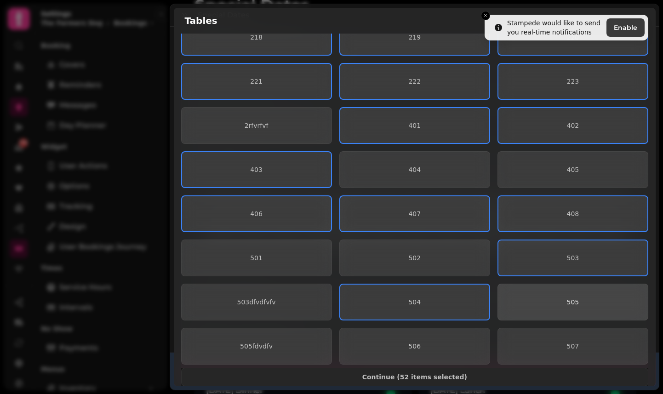
click at [559, 310] on button "505" at bounding box center [572, 302] width 151 height 37
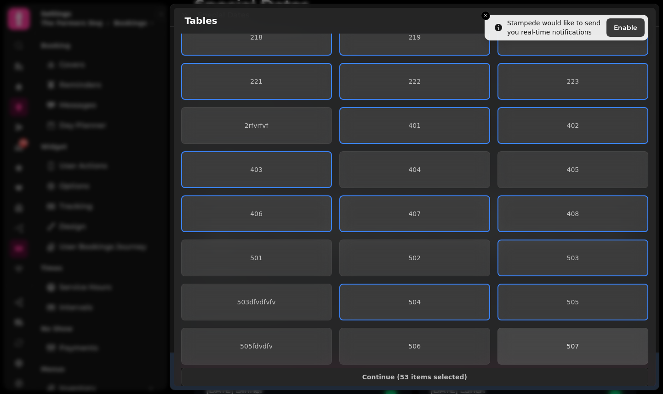
click at [556, 345] on span "507" at bounding box center [572, 346] width 135 height 6
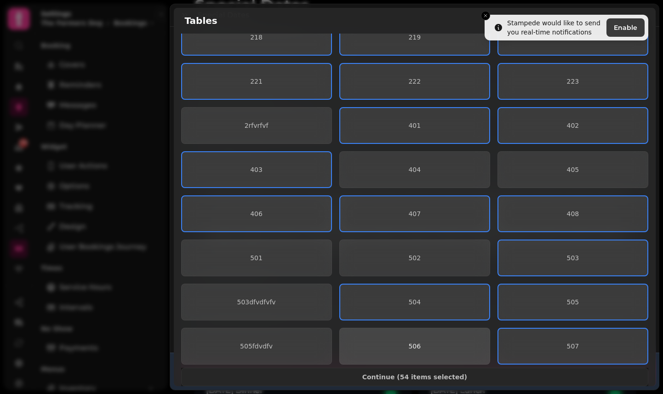
click at [460, 347] on span "506" at bounding box center [414, 346] width 135 height 6
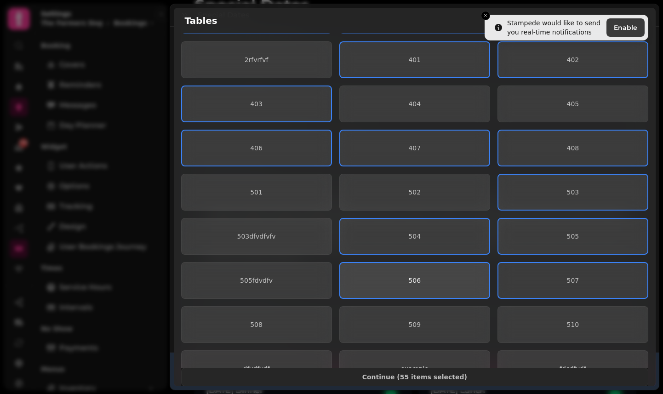
scroll to position [662, 0]
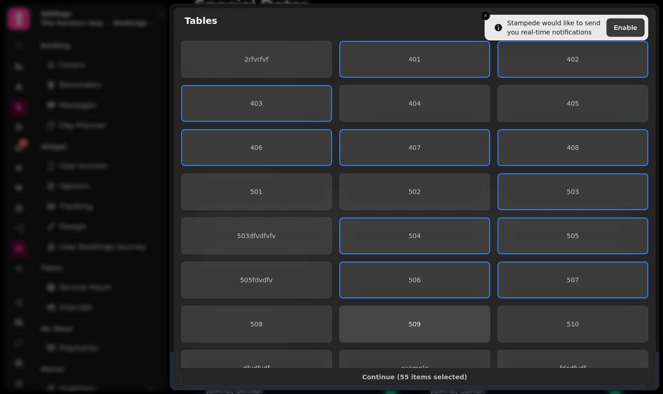
click at [437, 329] on button "509" at bounding box center [414, 324] width 151 height 37
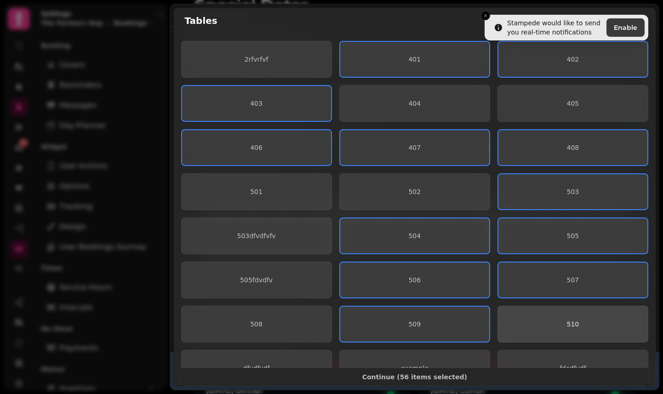
click at [542, 328] on button "510" at bounding box center [572, 324] width 151 height 37
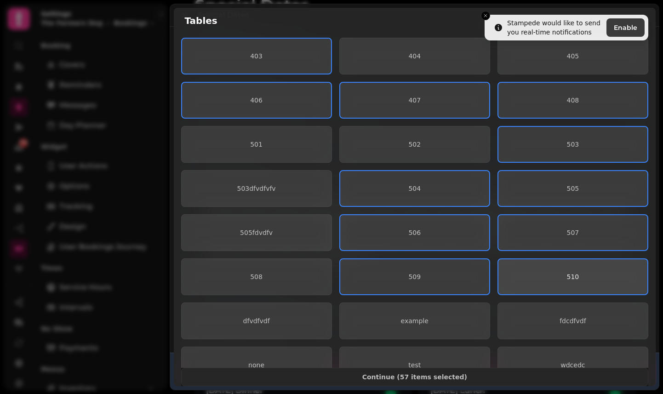
scroll to position [725, 0]
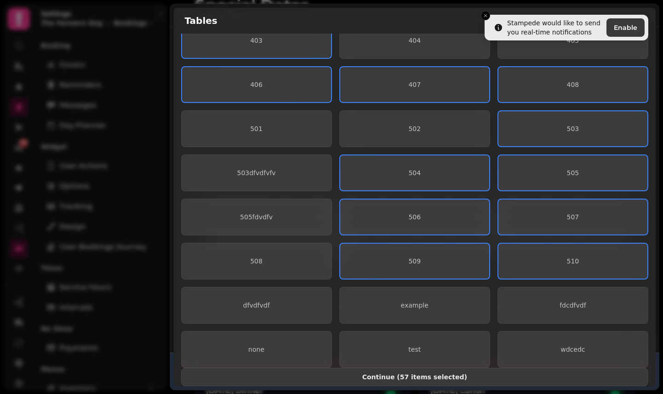
click at [463, 367] on span "Continue ( 57 items selected )" at bounding box center [415, 377] width 452 height 6
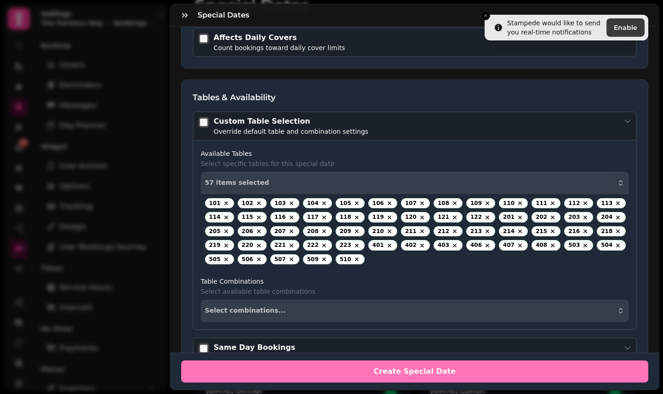
click at [471, 367] on span "Create Special Date" at bounding box center [414, 371] width 445 height 7
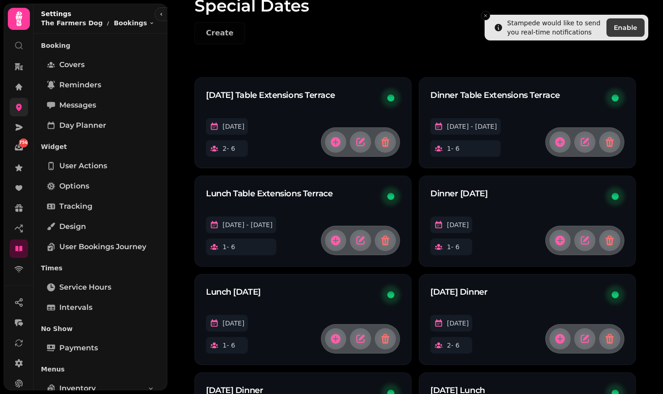
click at [11, 108] on link at bounding box center [19, 107] width 18 height 18
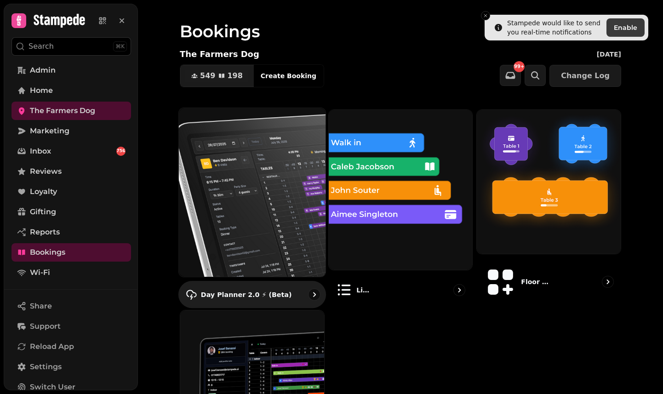
click at [272, 172] on img at bounding box center [251, 192] width 161 height 186
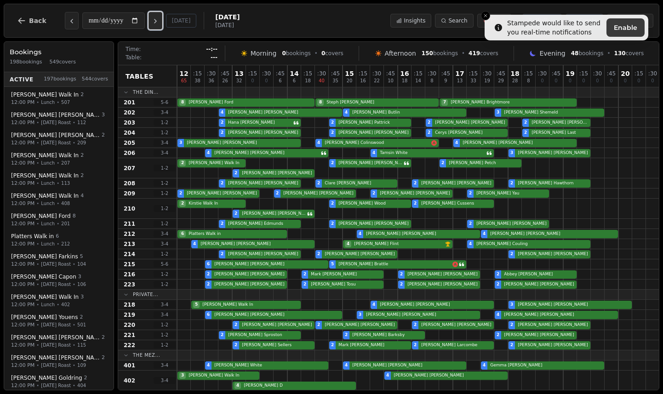
click at [162, 20] on button "Next day" at bounding box center [155, 20] width 14 height 17
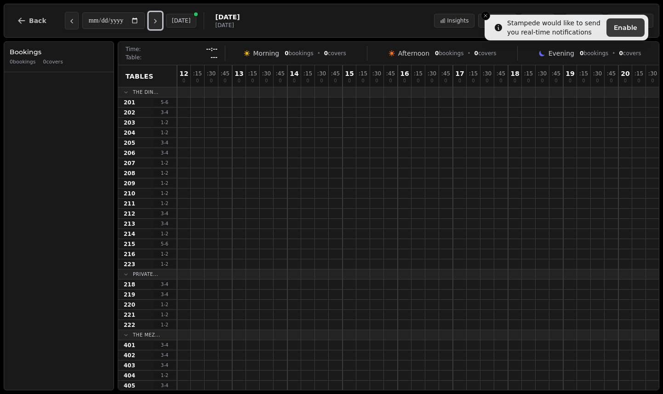
click at [162, 20] on button "Next day" at bounding box center [155, 20] width 14 height 17
type input "**********"
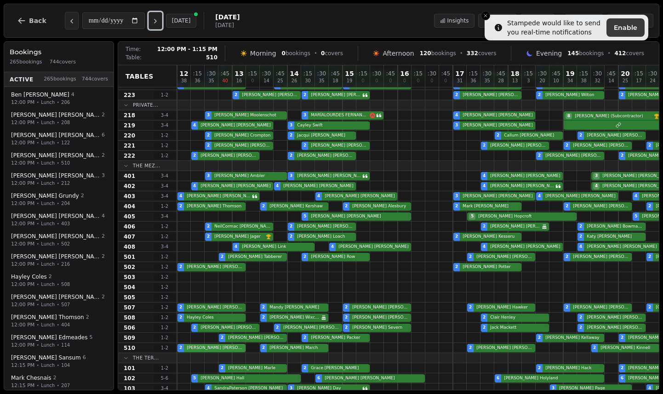
scroll to position [168, 0]
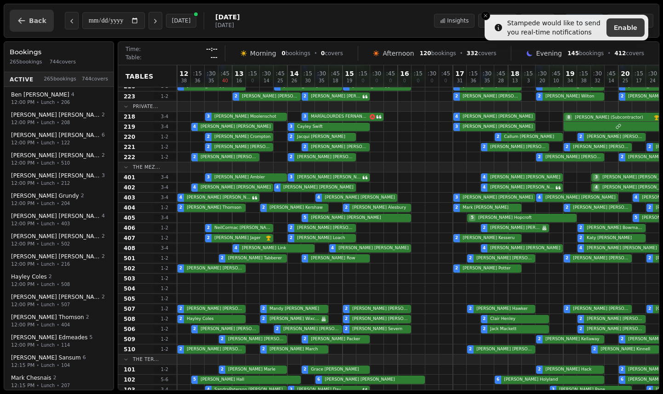
click at [31, 13] on button "Back" at bounding box center [32, 21] width 44 height 22
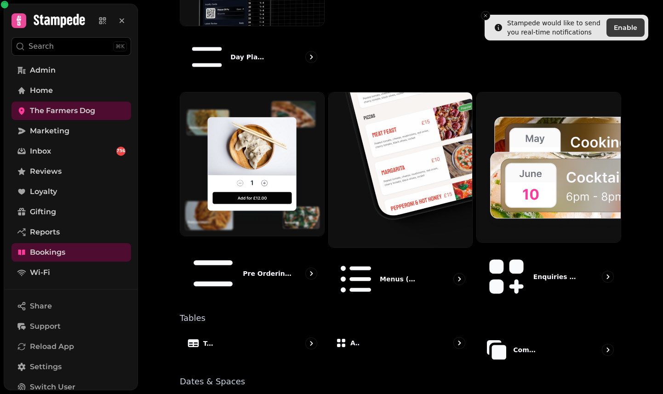
scroll to position [488, 0]
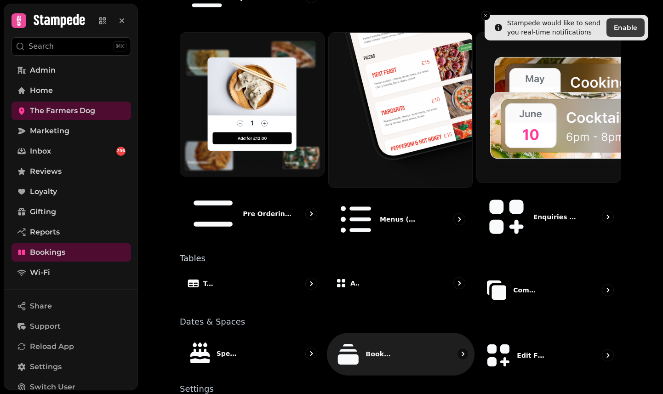
click at [380, 333] on div "Booking Types" at bounding box center [401, 354] width 148 height 43
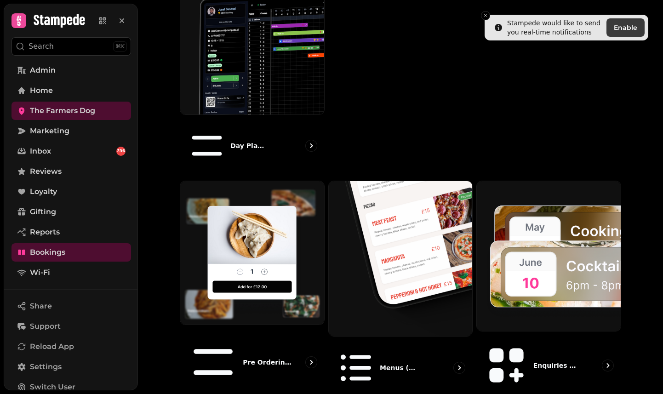
scroll to position [488, 0]
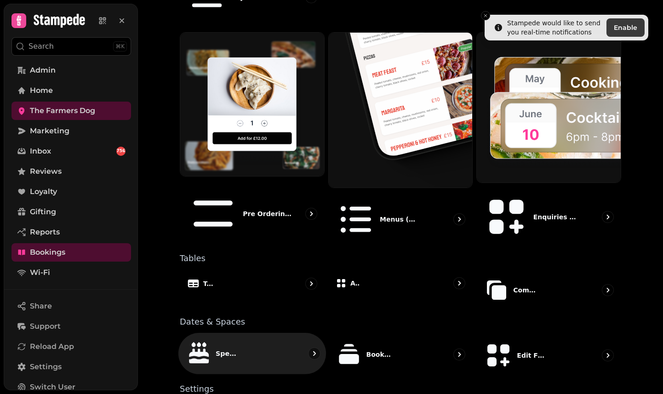
click at [224, 349] on p "Special Dates" at bounding box center [228, 353] width 24 height 9
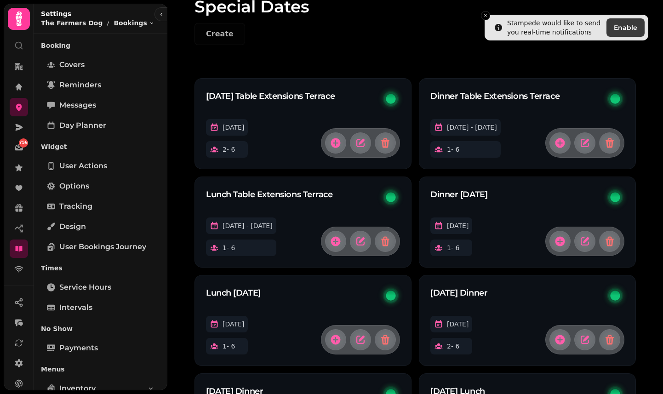
scroll to position [68, 0]
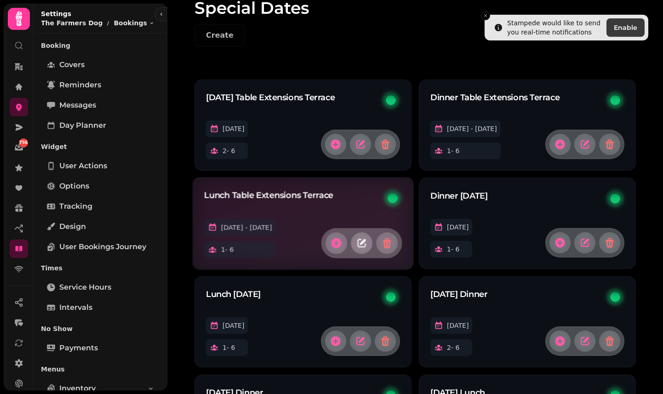
click at [363, 240] on icon "button" at bounding box center [362, 242] width 6 height 6
select select "*"
select select "****"
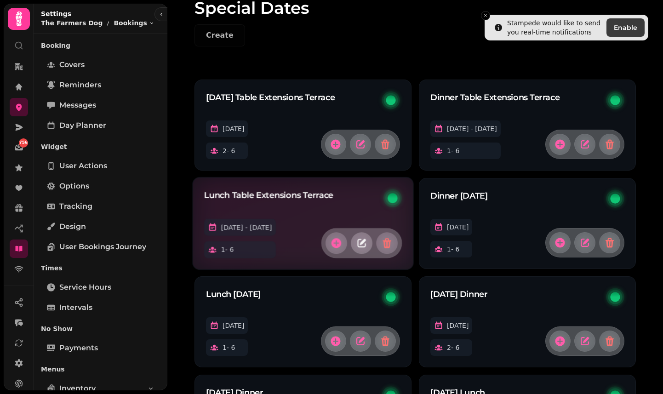
select select "****"
select select "*****"
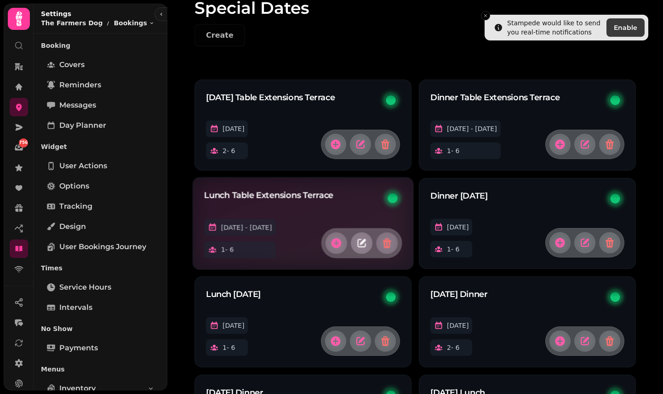
select select "****"
select select "**"
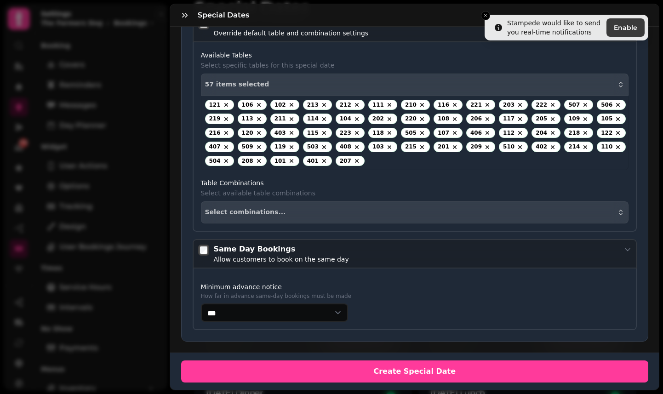
scroll to position [938, 0]
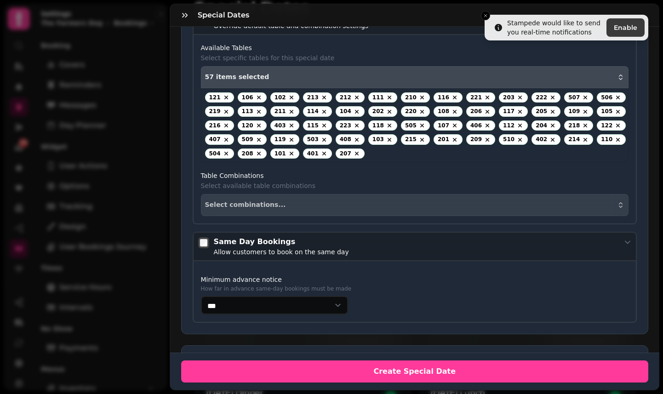
click at [356, 76] on div "57 items selected" at bounding box center [415, 77] width 420 height 7
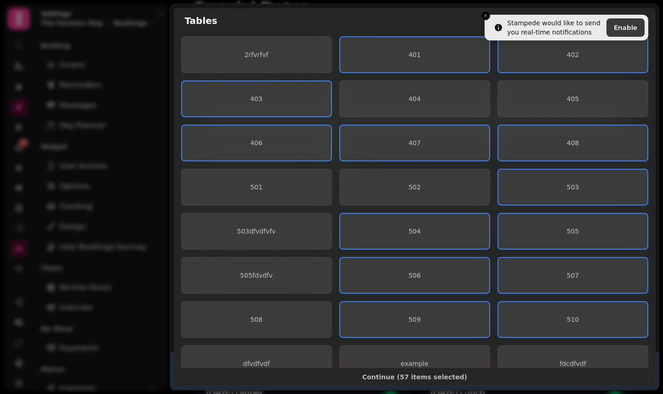
scroll to position [725, 0]
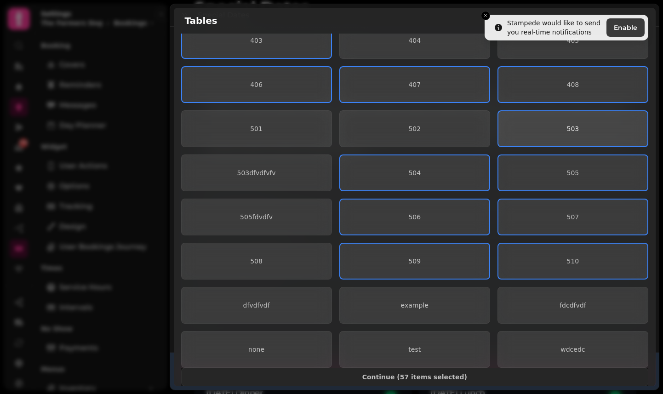
click at [537, 131] on span "503" at bounding box center [572, 128] width 134 height 6
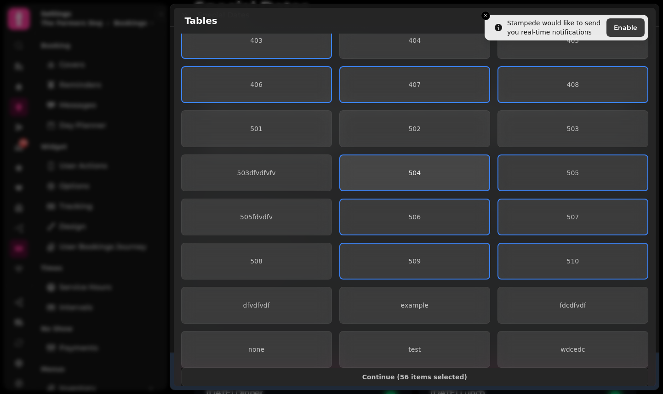
click at [478, 164] on button "504" at bounding box center [414, 172] width 151 height 37
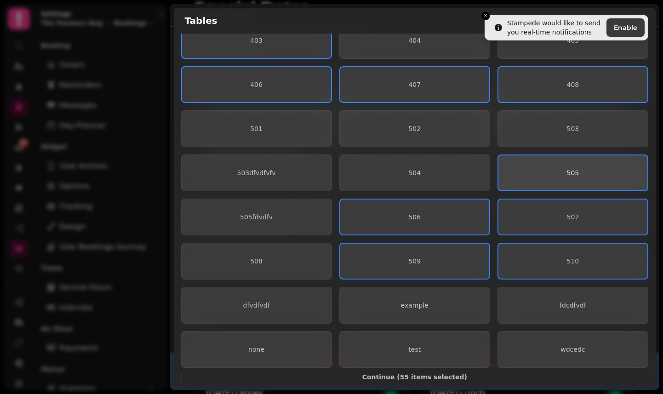
click at [535, 178] on button "505" at bounding box center [572, 172] width 151 height 37
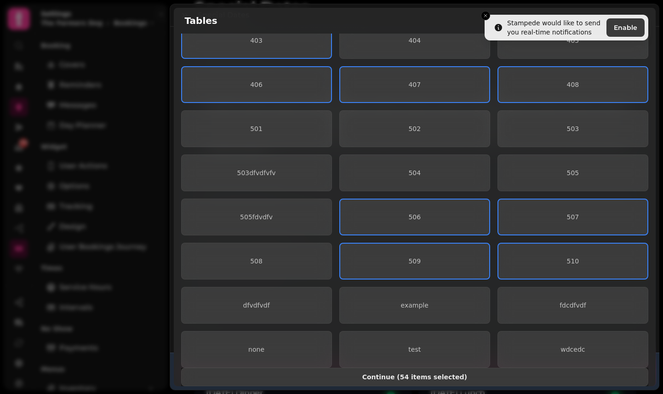
click at [456, 367] on span "Continue ( 54 items selected )" at bounding box center [415, 377] width 452 height 6
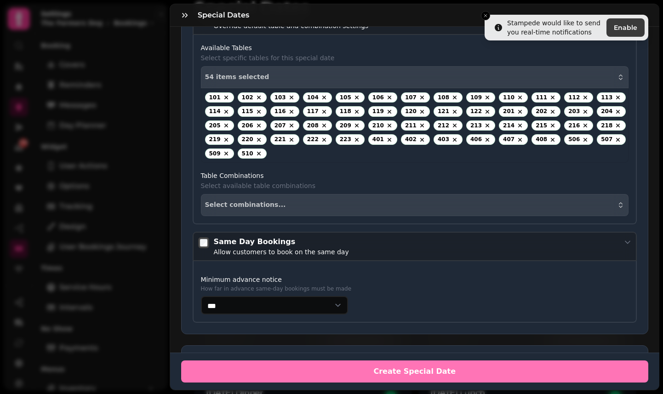
click at [447, 367] on button "Create Special Date" at bounding box center [414, 371] width 467 height 22
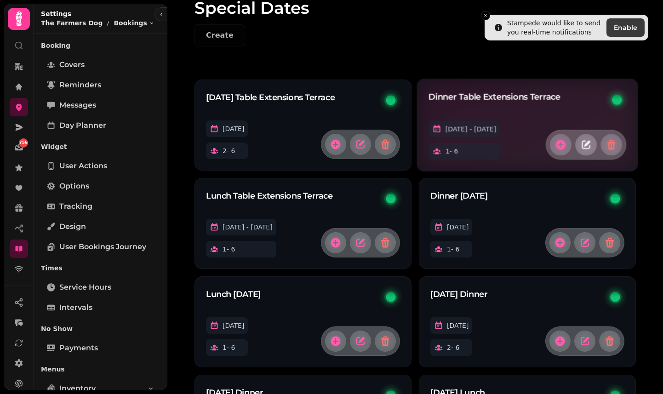
click at [580, 146] on icon "button" at bounding box center [585, 144] width 11 height 11
select select "*"
select select "****"
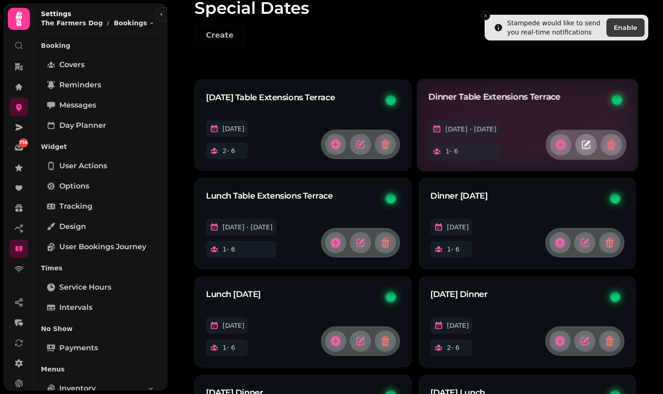
select select "****"
select select "*****"
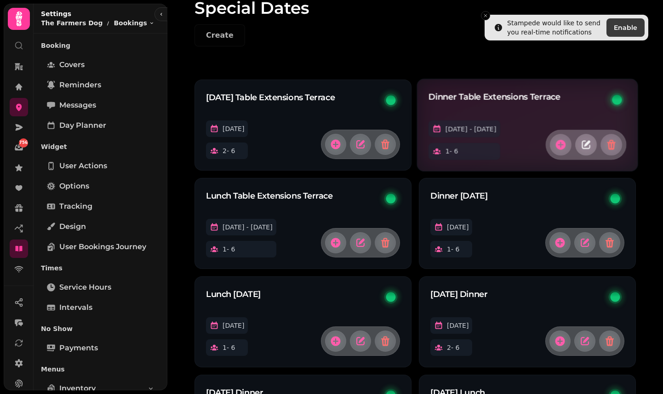
select select "****"
select select "**"
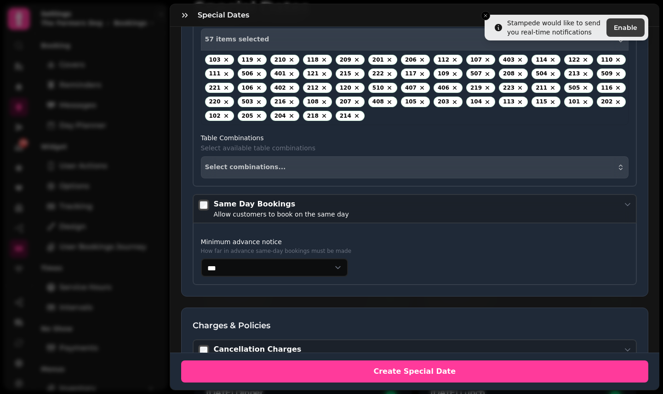
scroll to position [917, 0]
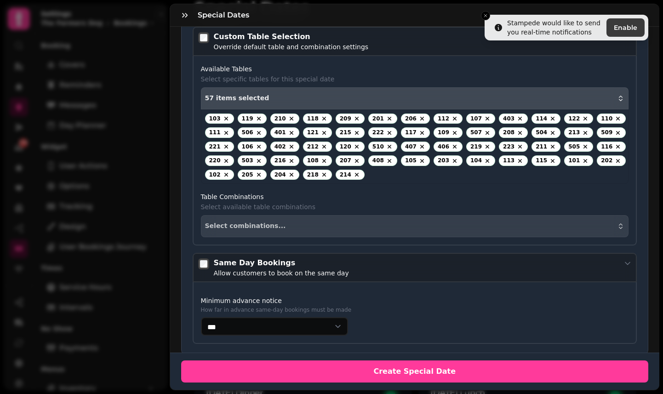
click at [395, 96] on div "57 items selected" at bounding box center [415, 98] width 420 height 7
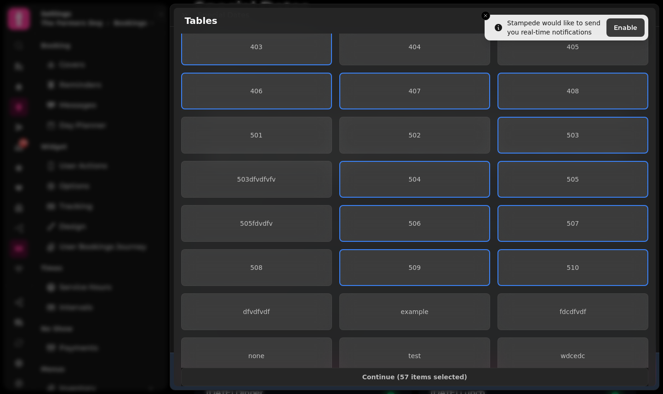
scroll to position [725, 0]
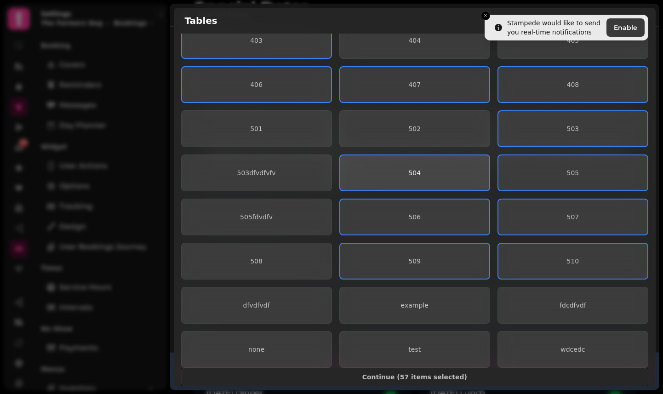
click at [450, 171] on span "504" at bounding box center [414, 173] width 134 height 6
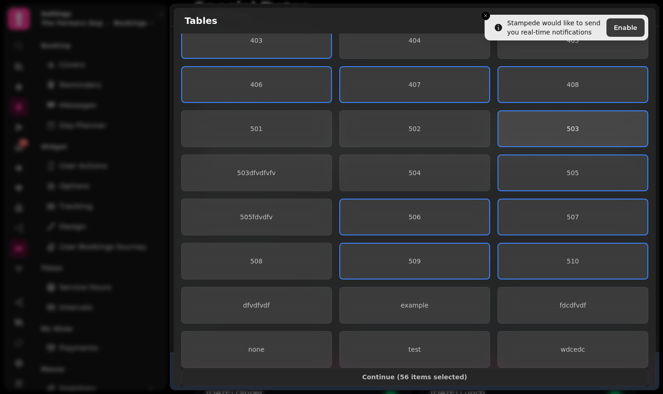
click at [510, 134] on button "503" at bounding box center [572, 128] width 151 height 37
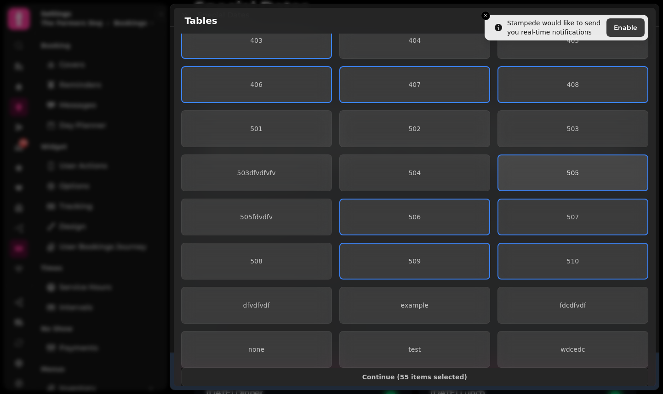
click at [510, 157] on button "505" at bounding box center [572, 172] width 151 height 37
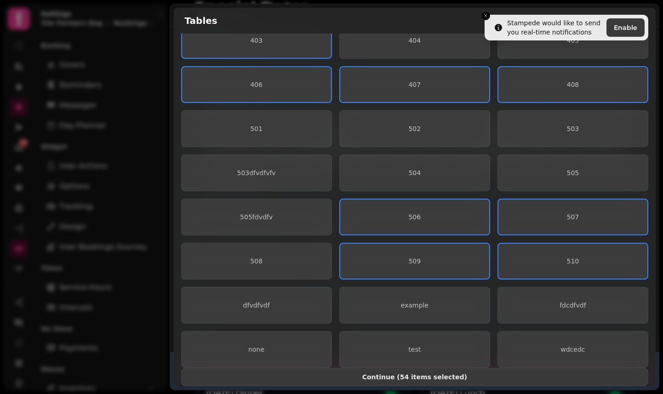
click at [441, 367] on span "Continue ( 54 items selected )" at bounding box center [415, 377] width 452 height 6
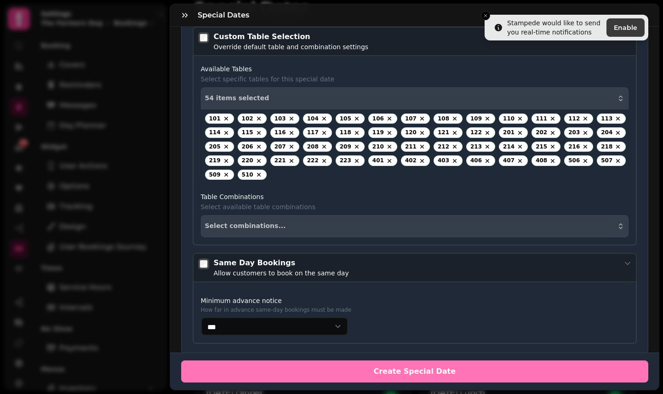
click at [439, 365] on button "Create Special Date" at bounding box center [414, 371] width 467 height 22
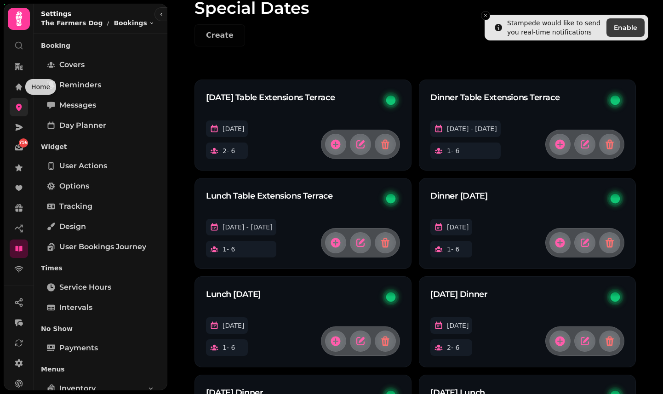
click at [15, 106] on icon at bounding box center [18, 106] width 9 height 9
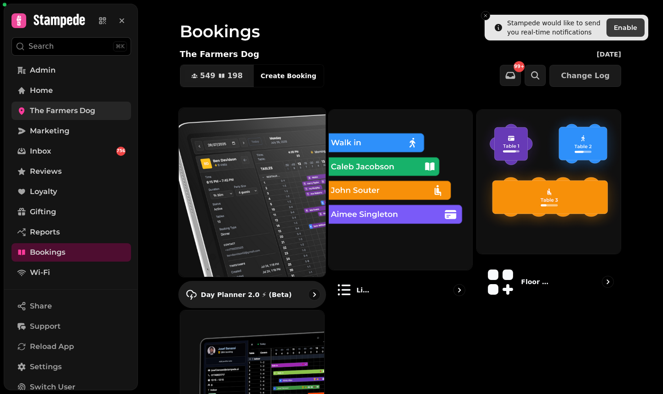
click at [238, 153] on img at bounding box center [251, 192] width 161 height 186
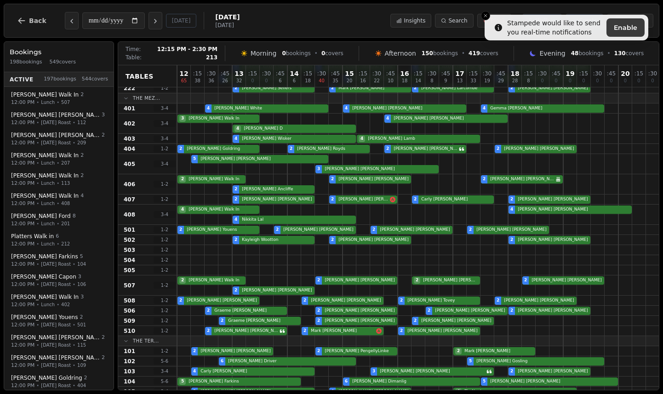
scroll to position [278, 0]
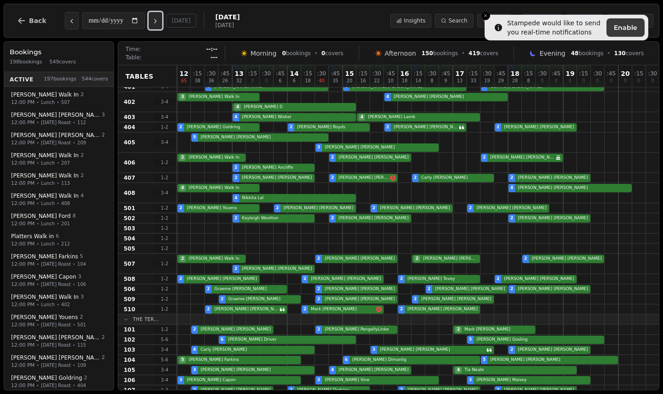
click at [159, 23] on icon "Next day" at bounding box center [155, 20] width 7 height 7
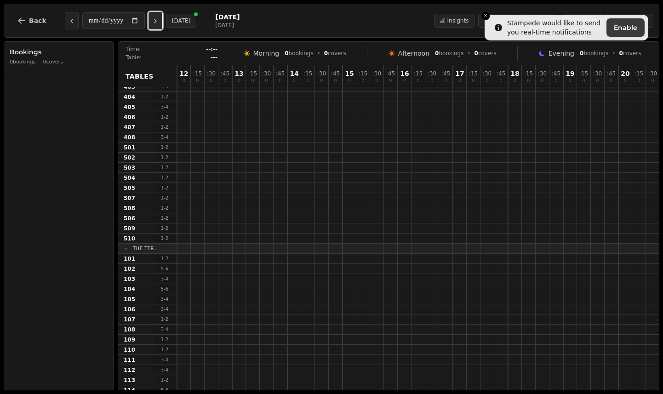
click at [159, 23] on icon "Next day" at bounding box center [155, 20] width 7 height 7
type input "**********"
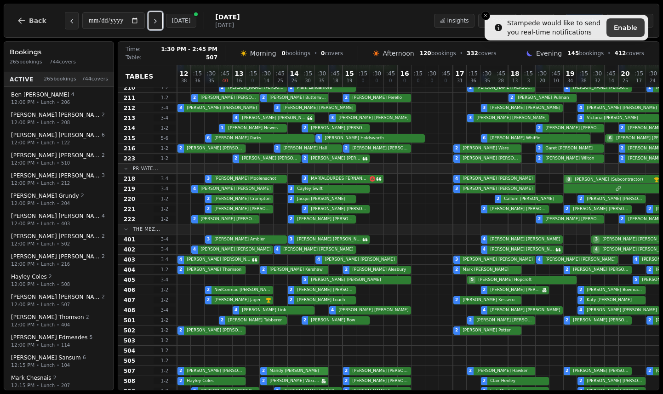
scroll to position [0, 0]
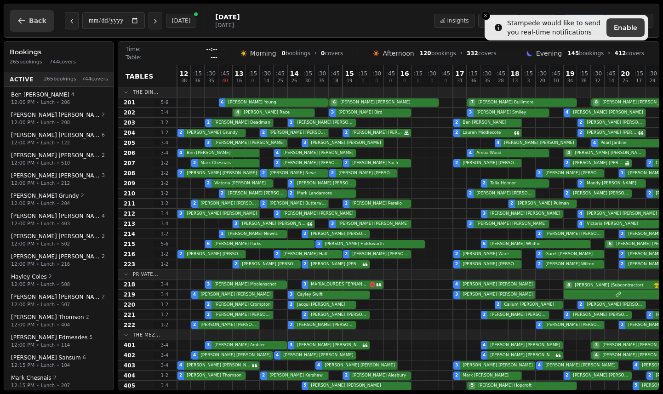
click at [40, 15] on button "Back" at bounding box center [32, 21] width 44 height 22
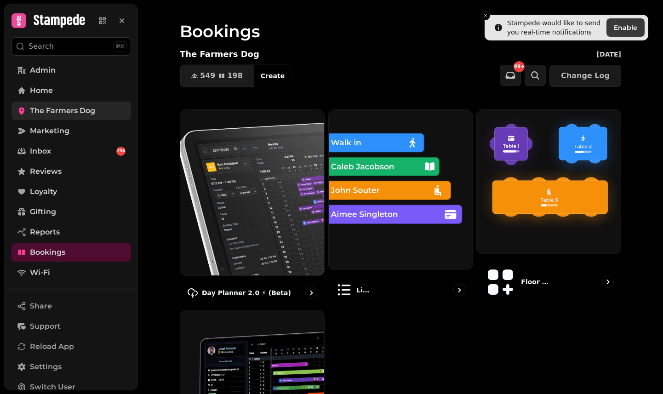
click at [53, 111] on span "The Farmers Dog" at bounding box center [62, 110] width 65 height 11
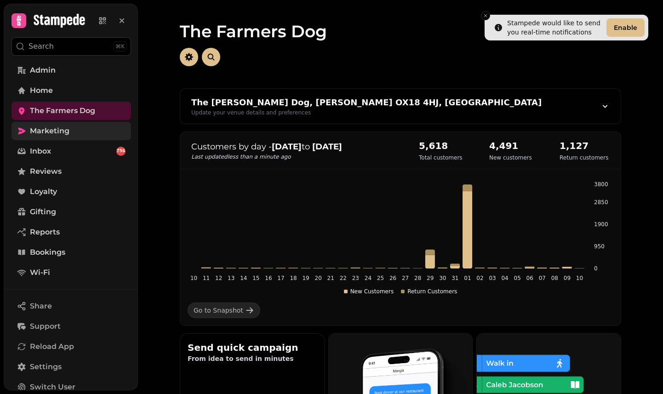
click at [52, 131] on span "Marketing" at bounding box center [50, 130] width 40 height 11
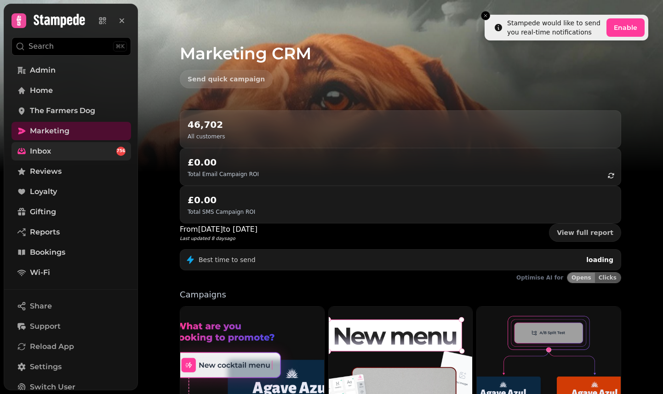
click at [51, 152] on link "Inbox 756" at bounding box center [70, 151] width 119 height 18
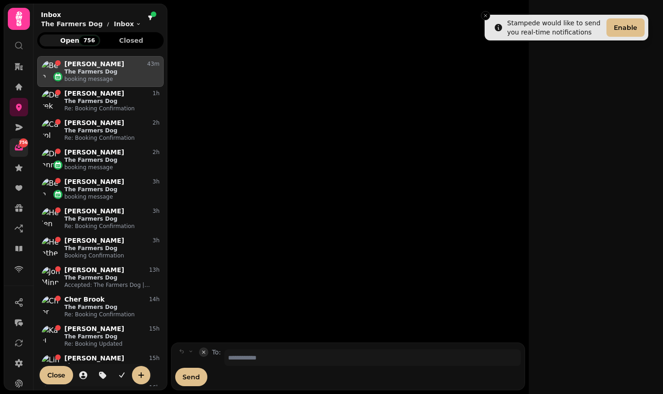
scroll to position [0, 0]
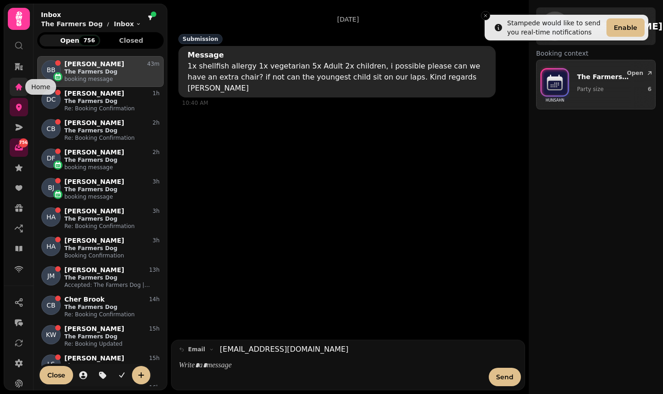
click at [21, 88] on icon at bounding box center [19, 86] width 7 height 7
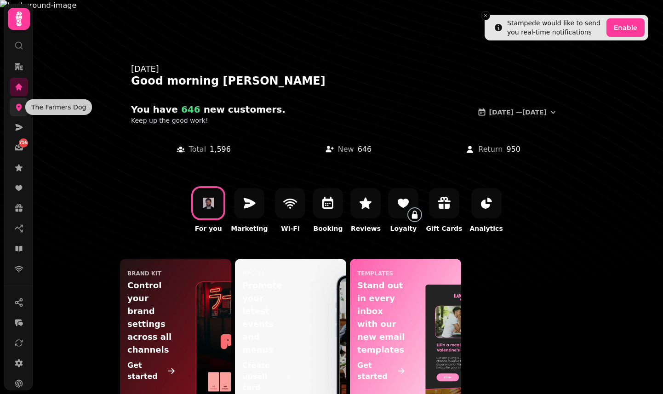
click at [17, 113] on link at bounding box center [19, 107] width 18 height 18
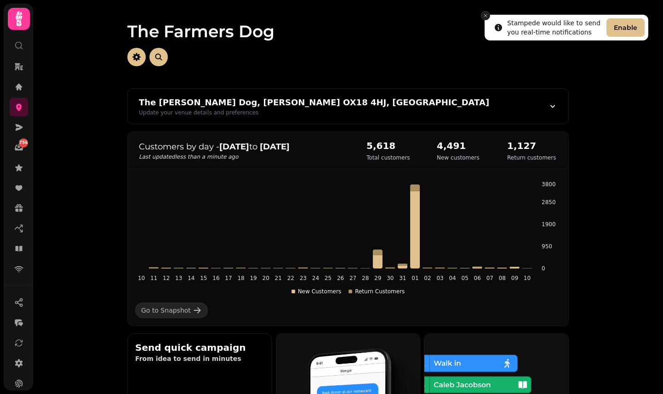
click at [484, 15] on icon "Close toast" at bounding box center [485, 16] width 6 height 6
